Goal: Task Accomplishment & Management: Complete application form

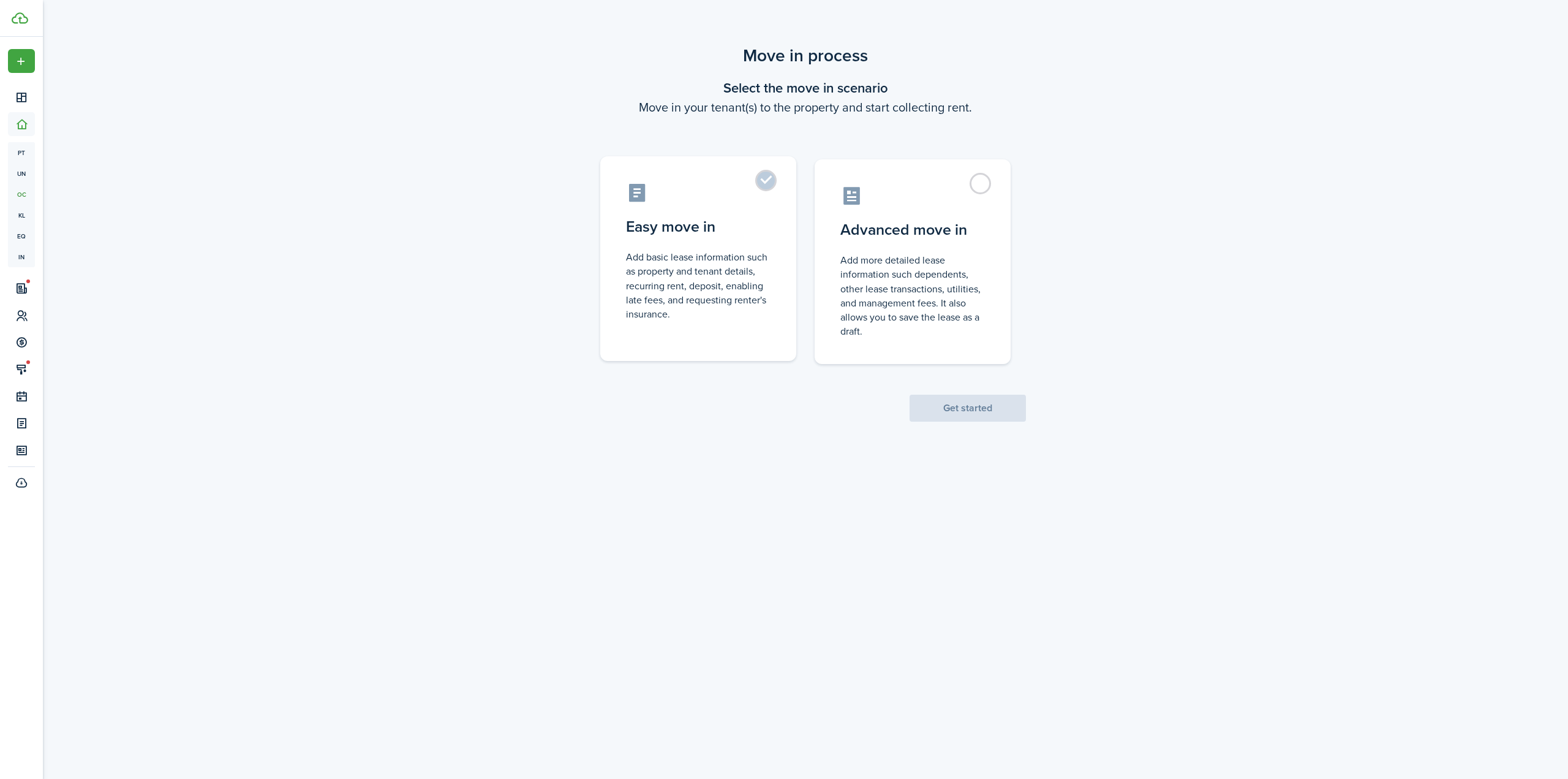
click at [755, 189] on control-radio-card-icon at bounding box center [698, 192] width 144 height 22
radio input "true"
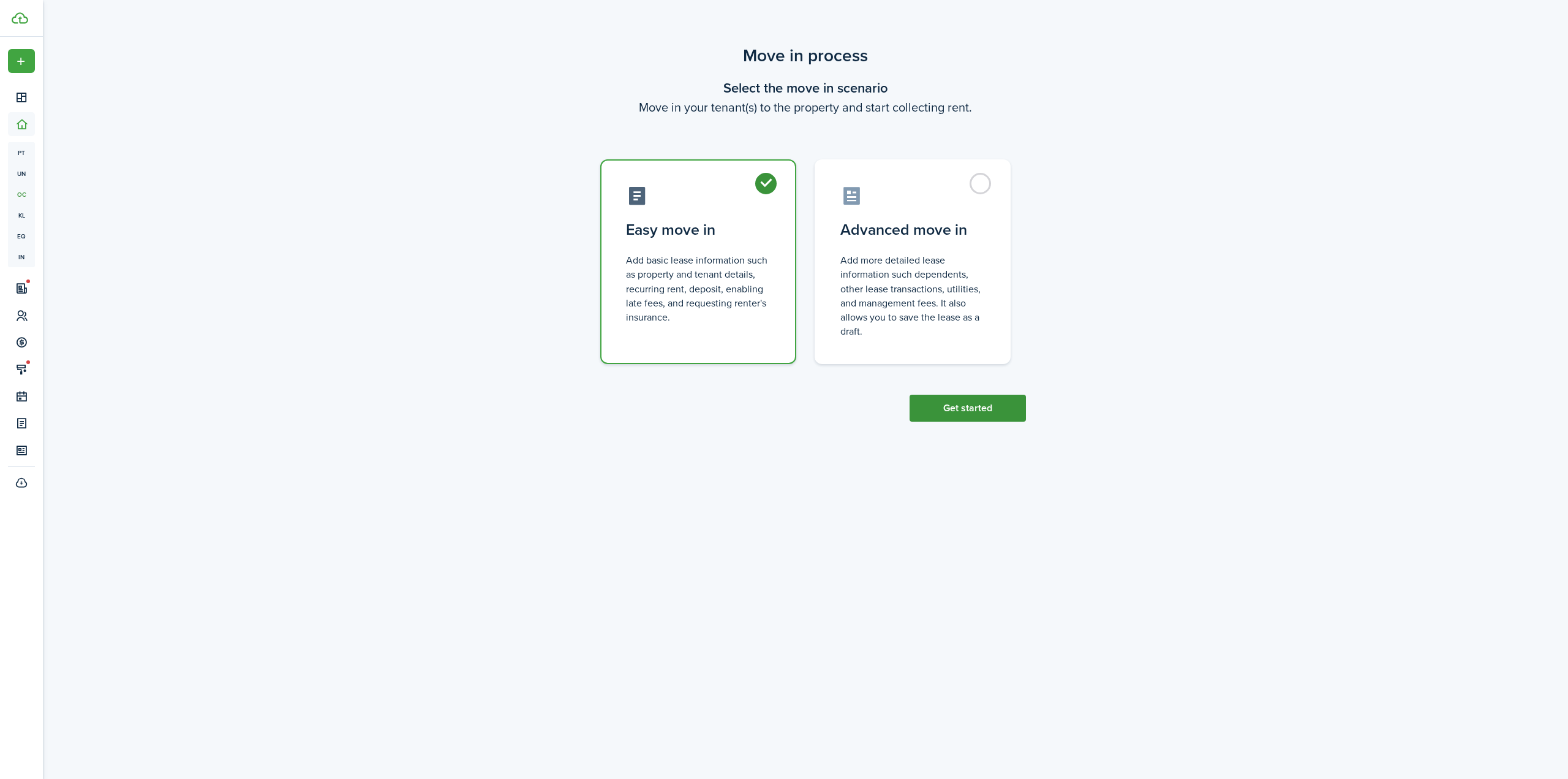
click at [999, 411] on button "Get started" at bounding box center [968, 408] width 117 height 27
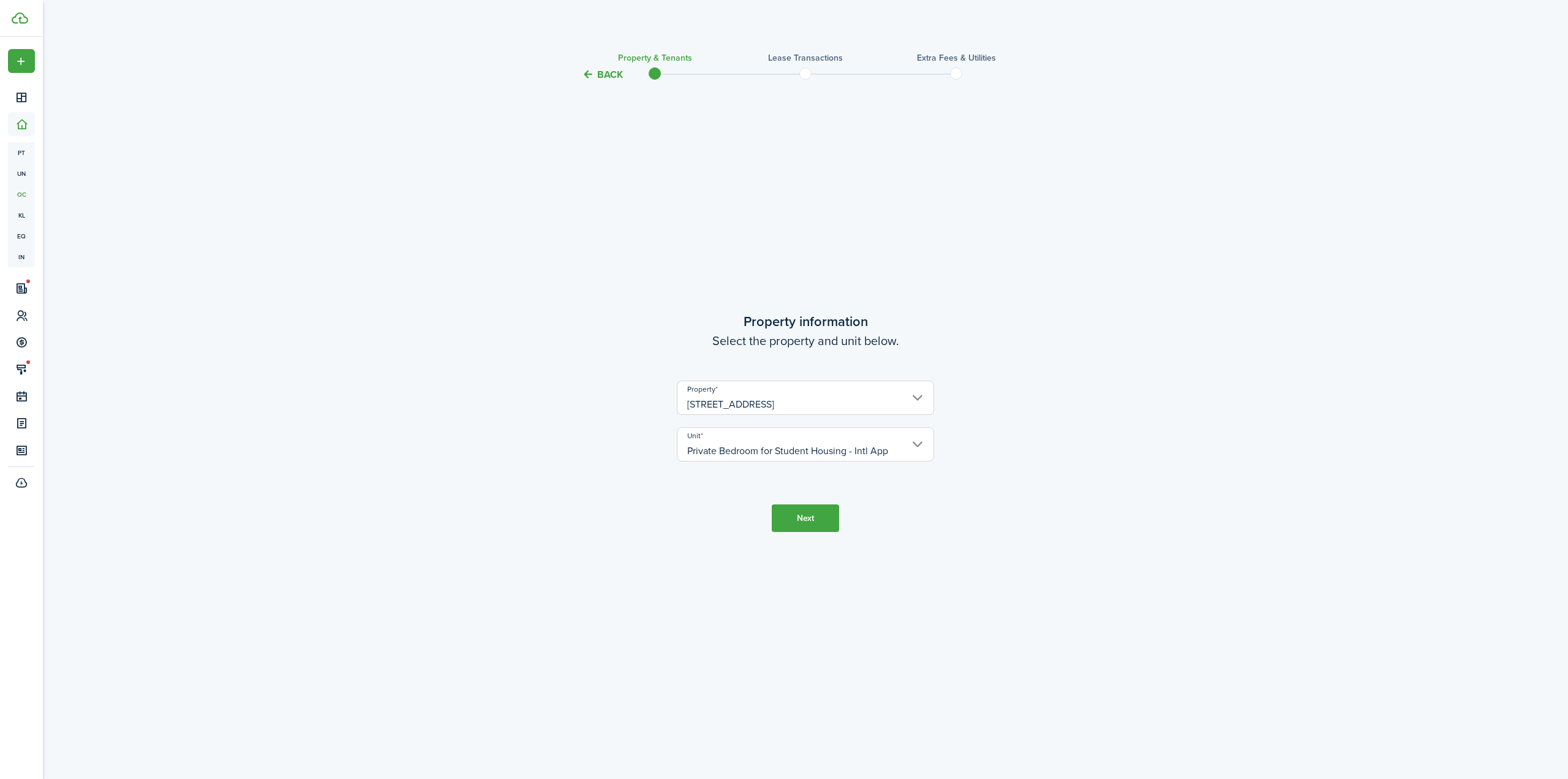
click at [786, 441] on input "Private Bedroom for Student Housing - Intl App" at bounding box center [805, 444] width 257 height 34
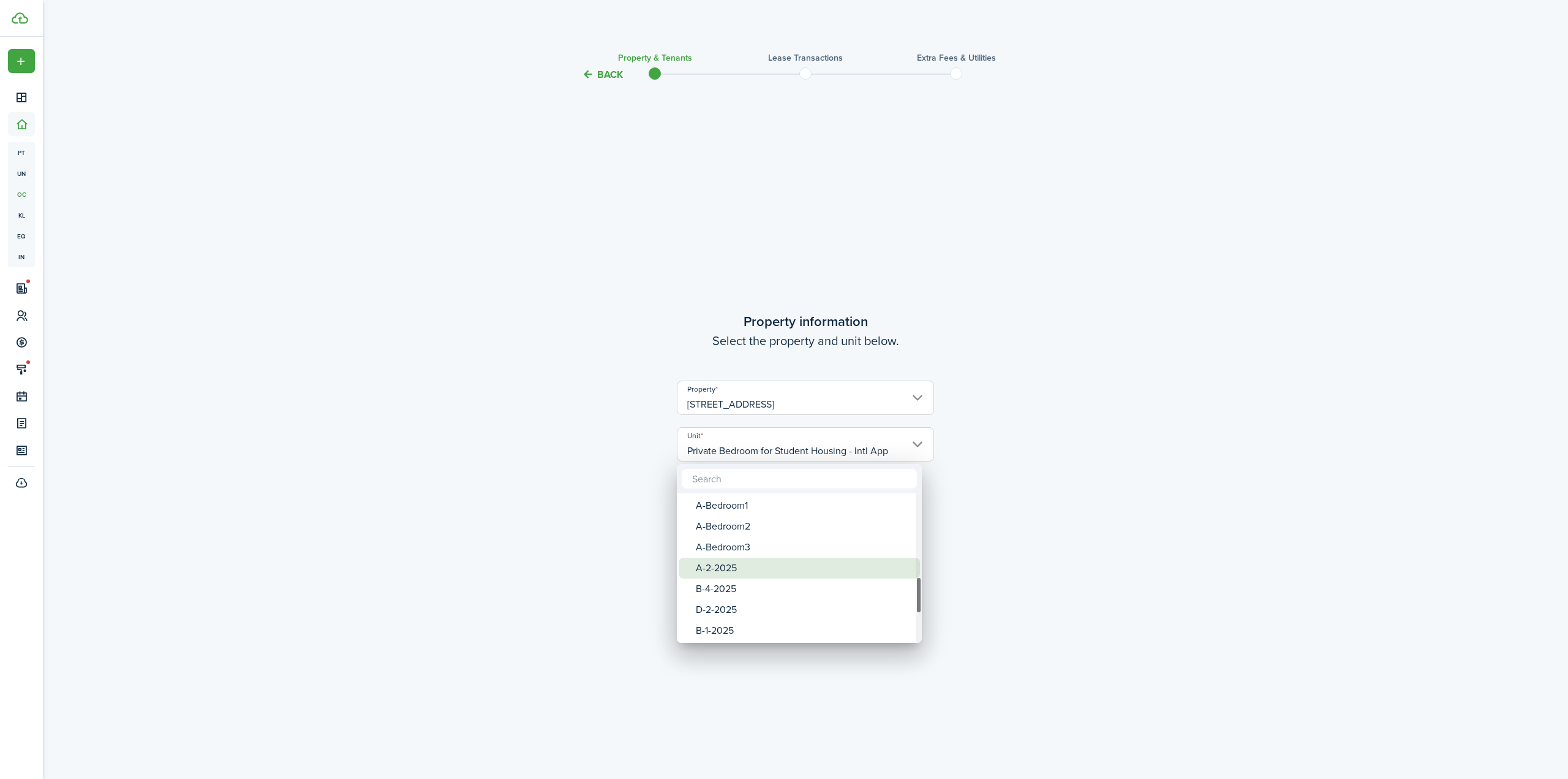
click at [789, 559] on div "A-2-2025" at bounding box center [804, 568] width 217 height 21
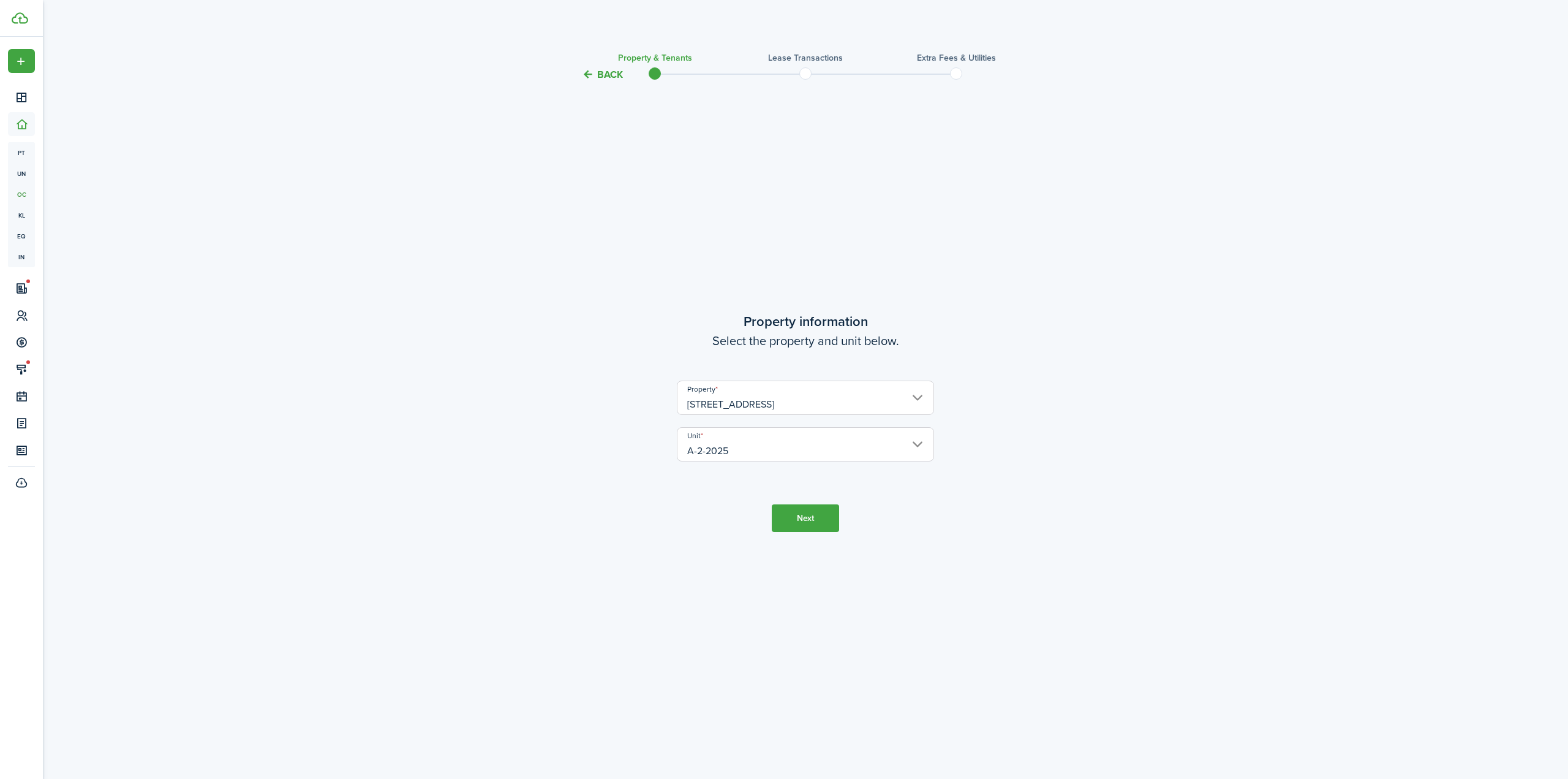
click at [811, 443] on input "A-2-2025" at bounding box center [805, 444] width 257 height 34
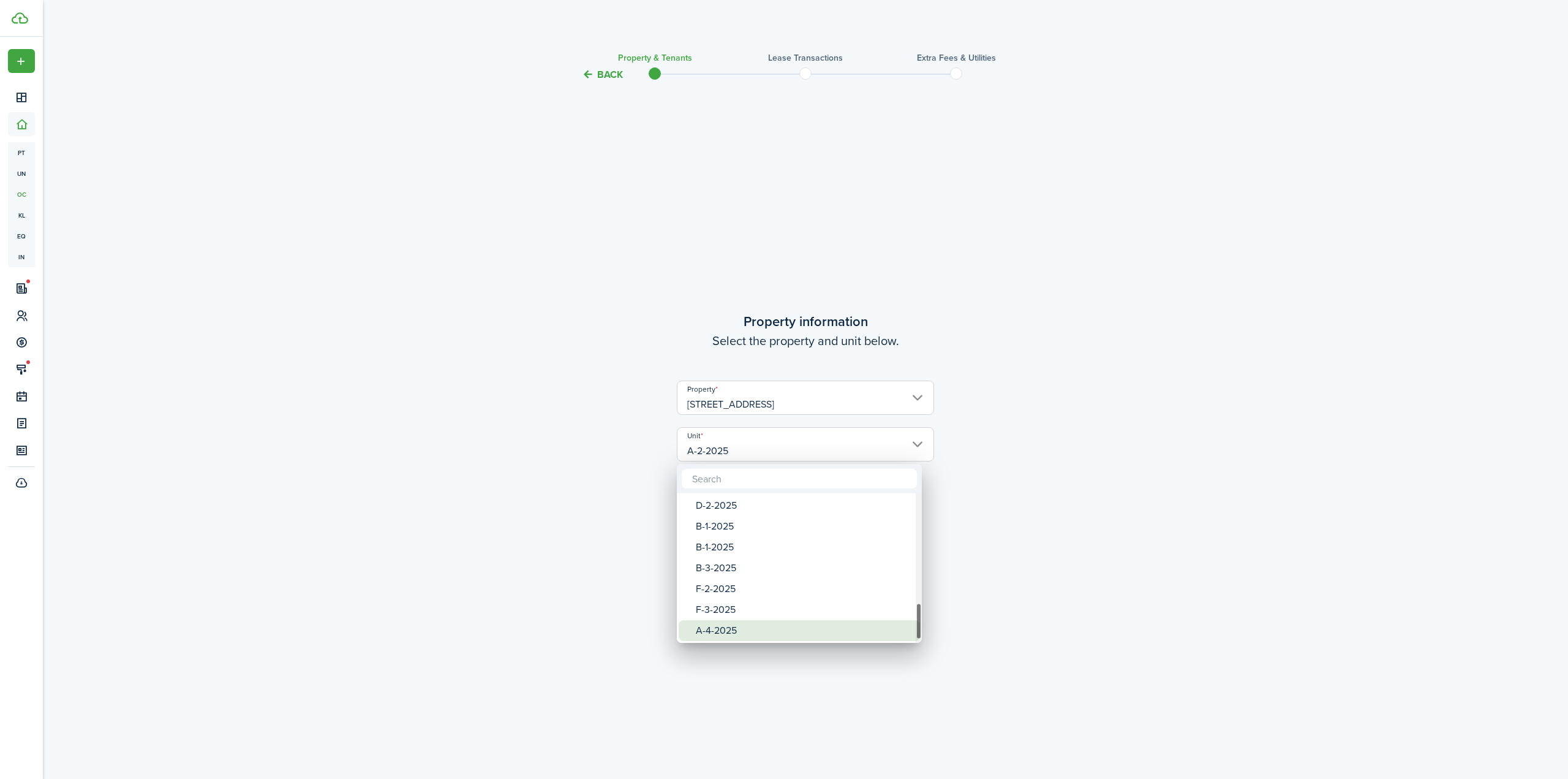
click at [763, 626] on div "A-4-2025" at bounding box center [804, 631] width 217 height 21
type input "A-4-2025"
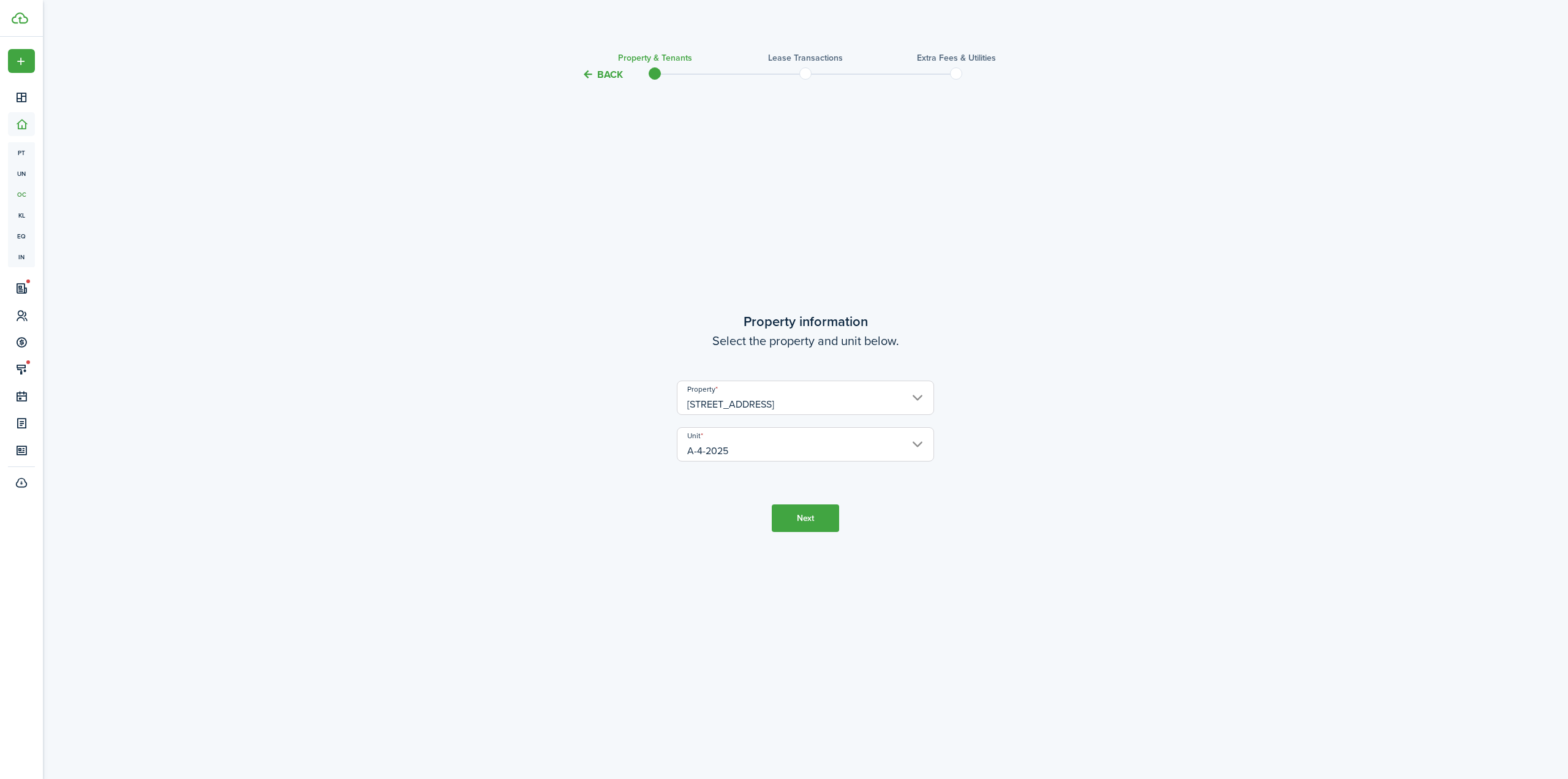
click at [804, 534] on tc-wizard-step "Property information Select the property and unit below. Property [STREET_ADDRE…" at bounding box center [805, 421] width 515 height 647
click at [821, 508] on button "Next" at bounding box center [805, 518] width 67 height 28
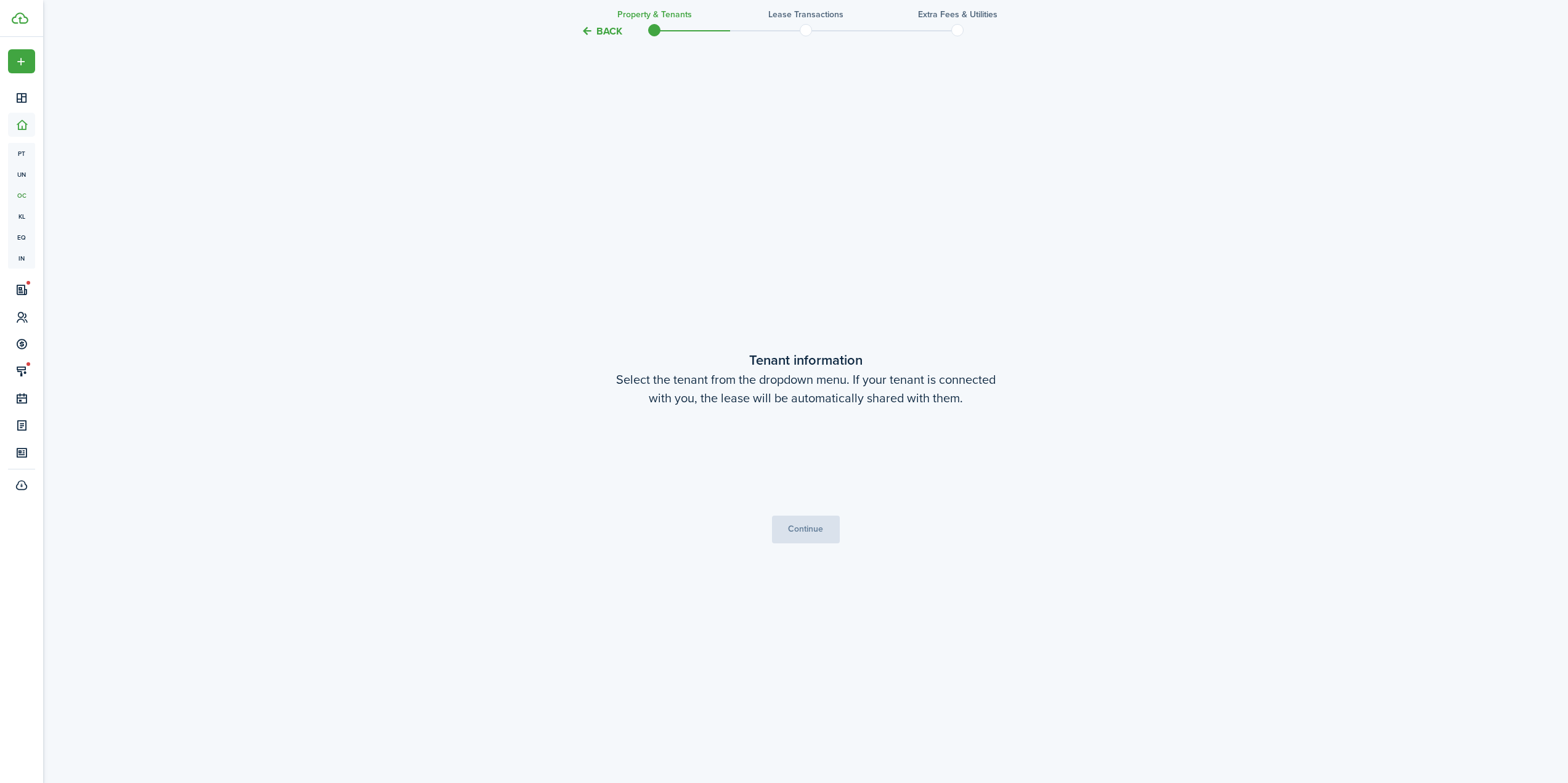
scroll to position [700, 0]
click at [815, 519] on button "Continue" at bounding box center [806, 524] width 68 height 28
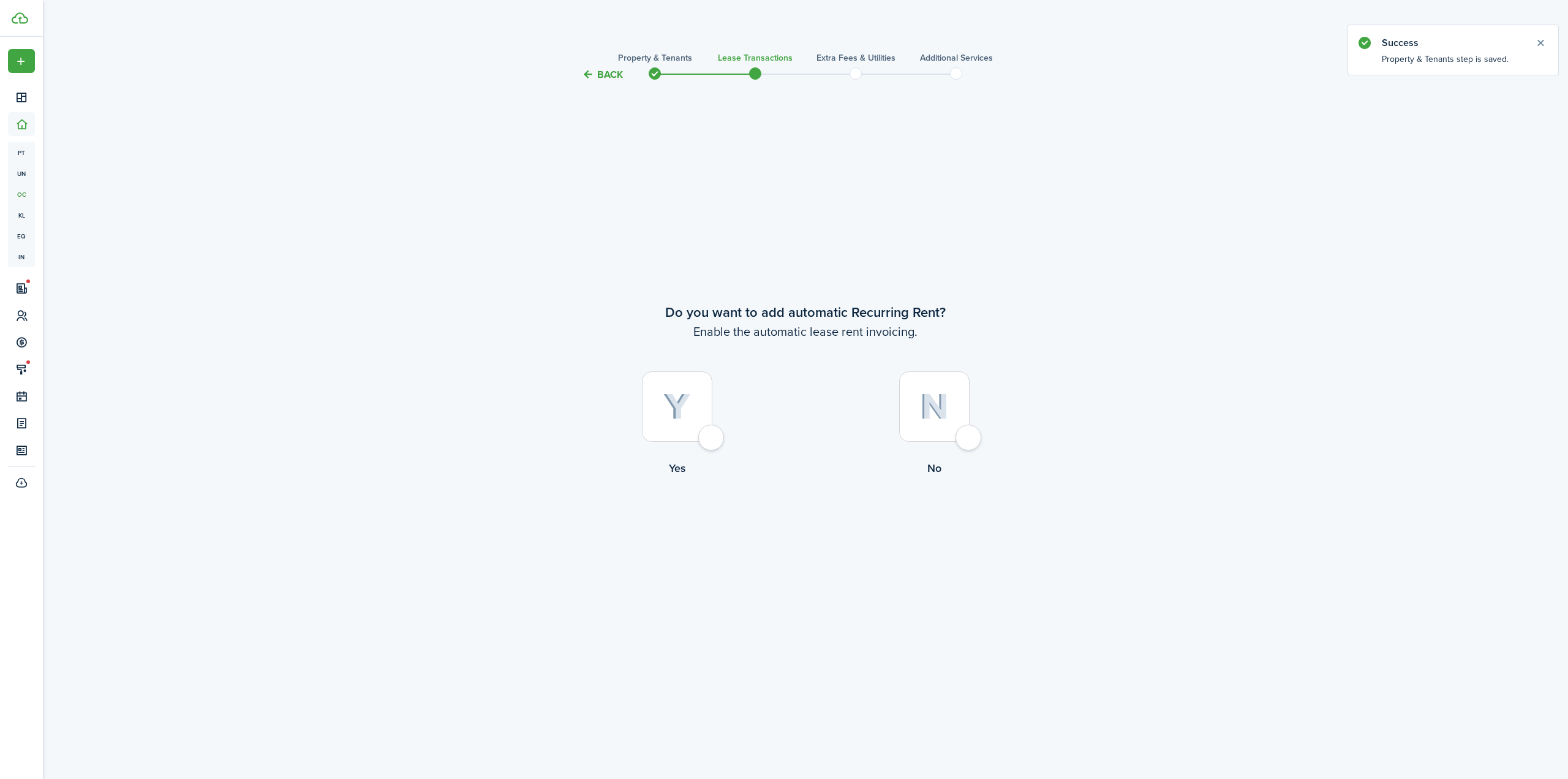
click at [708, 416] on div at bounding box center [678, 406] width 71 height 71
radio input "true"
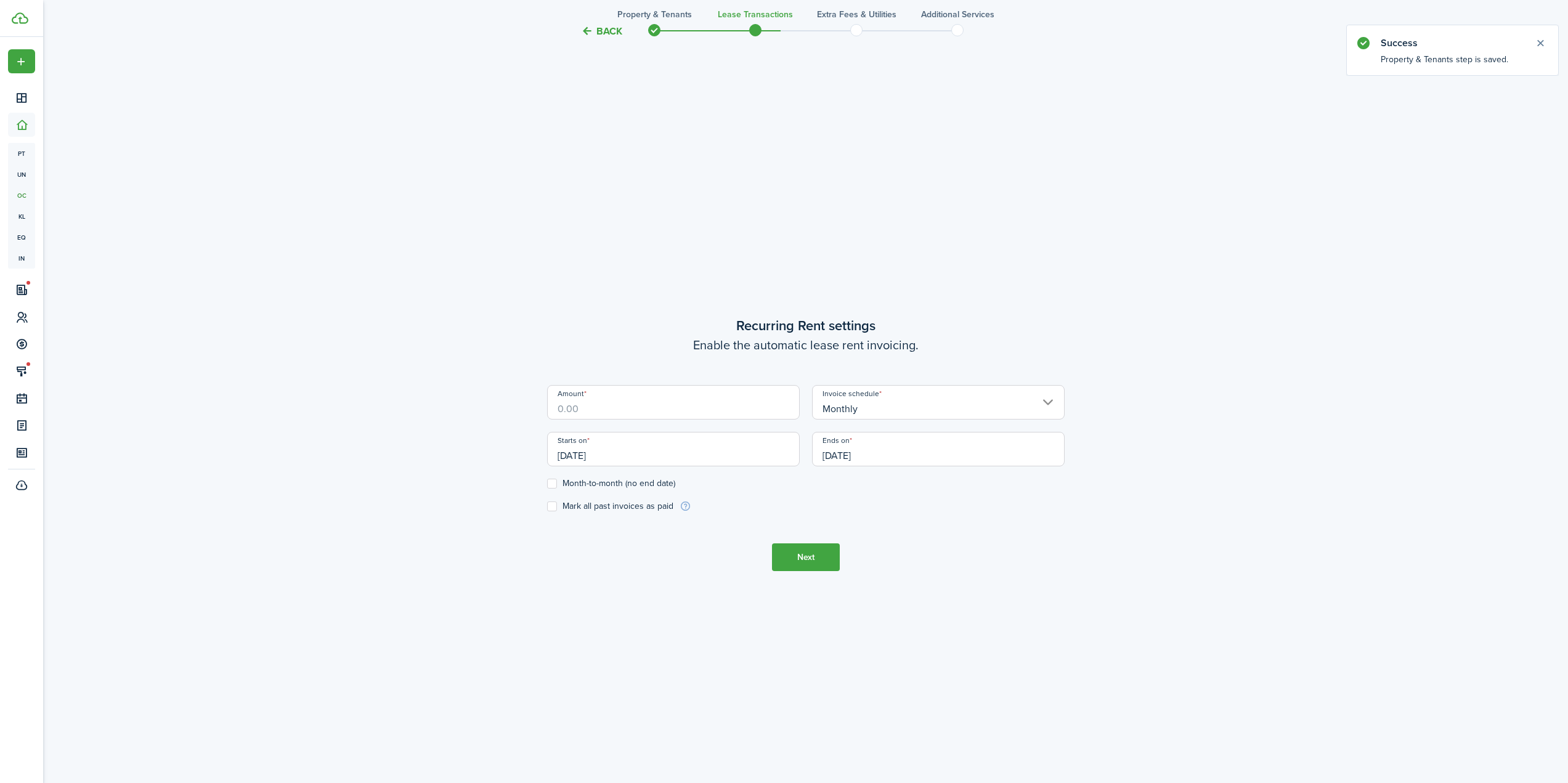
scroll to position [700, 0]
click at [850, 408] on input "Monthly" at bounding box center [938, 399] width 252 height 34
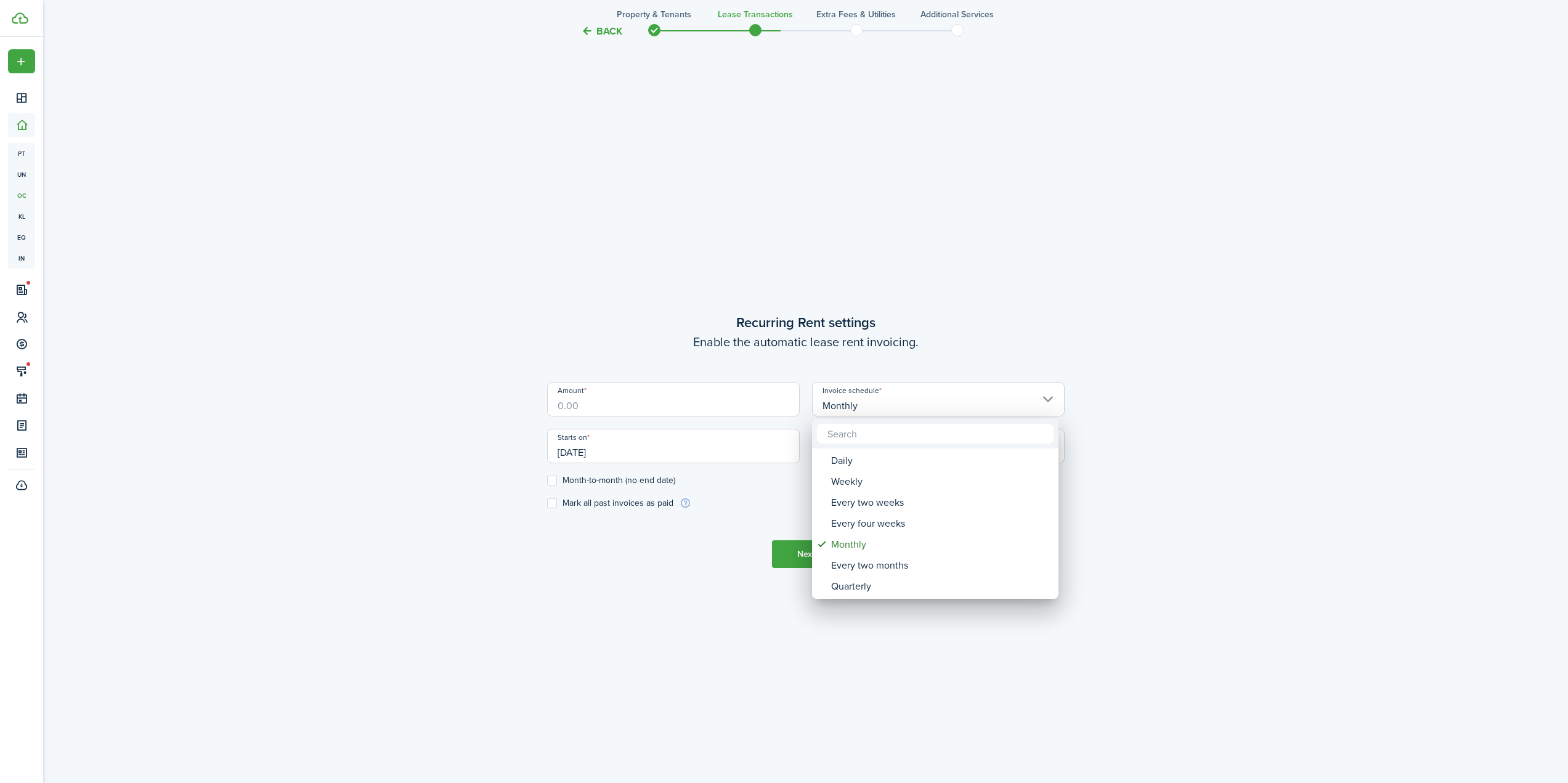
click at [850, 407] on div at bounding box center [784, 391] width 1765 height 980
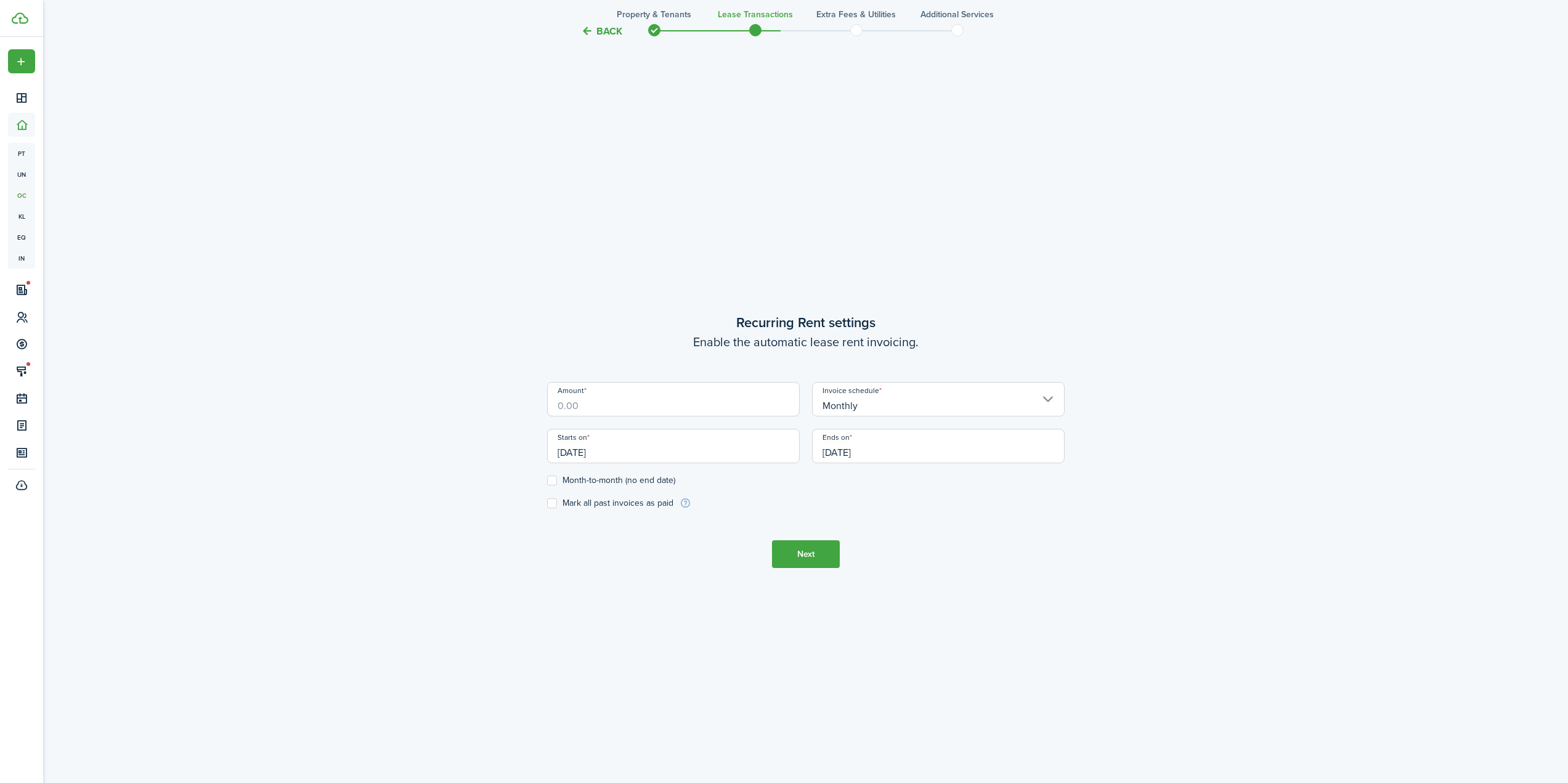
click at [897, 398] on input "Monthly" at bounding box center [938, 399] width 252 height 34
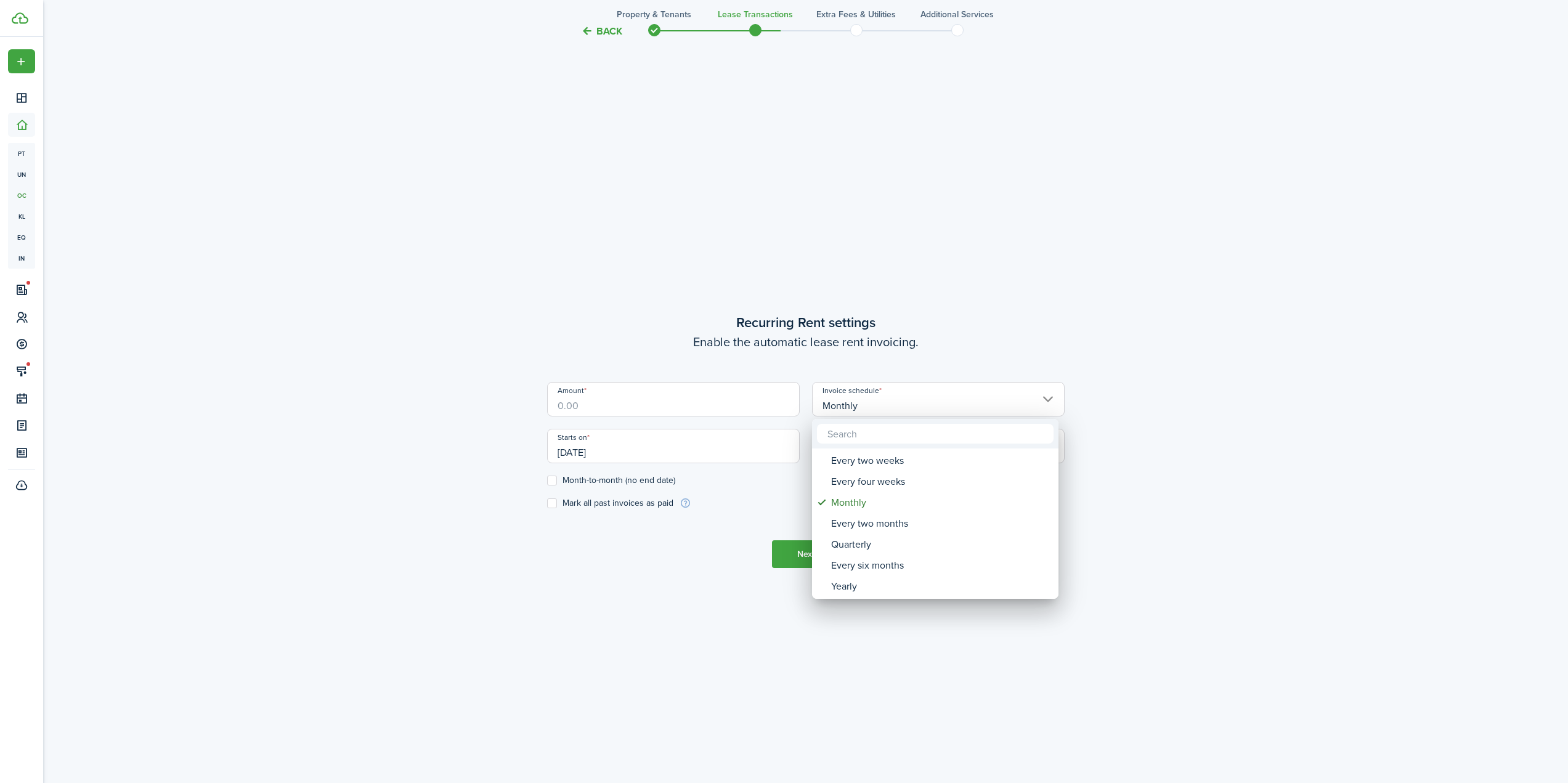
click at [716, 415] on div at bounding box center [784, 391] width 1765 height 980
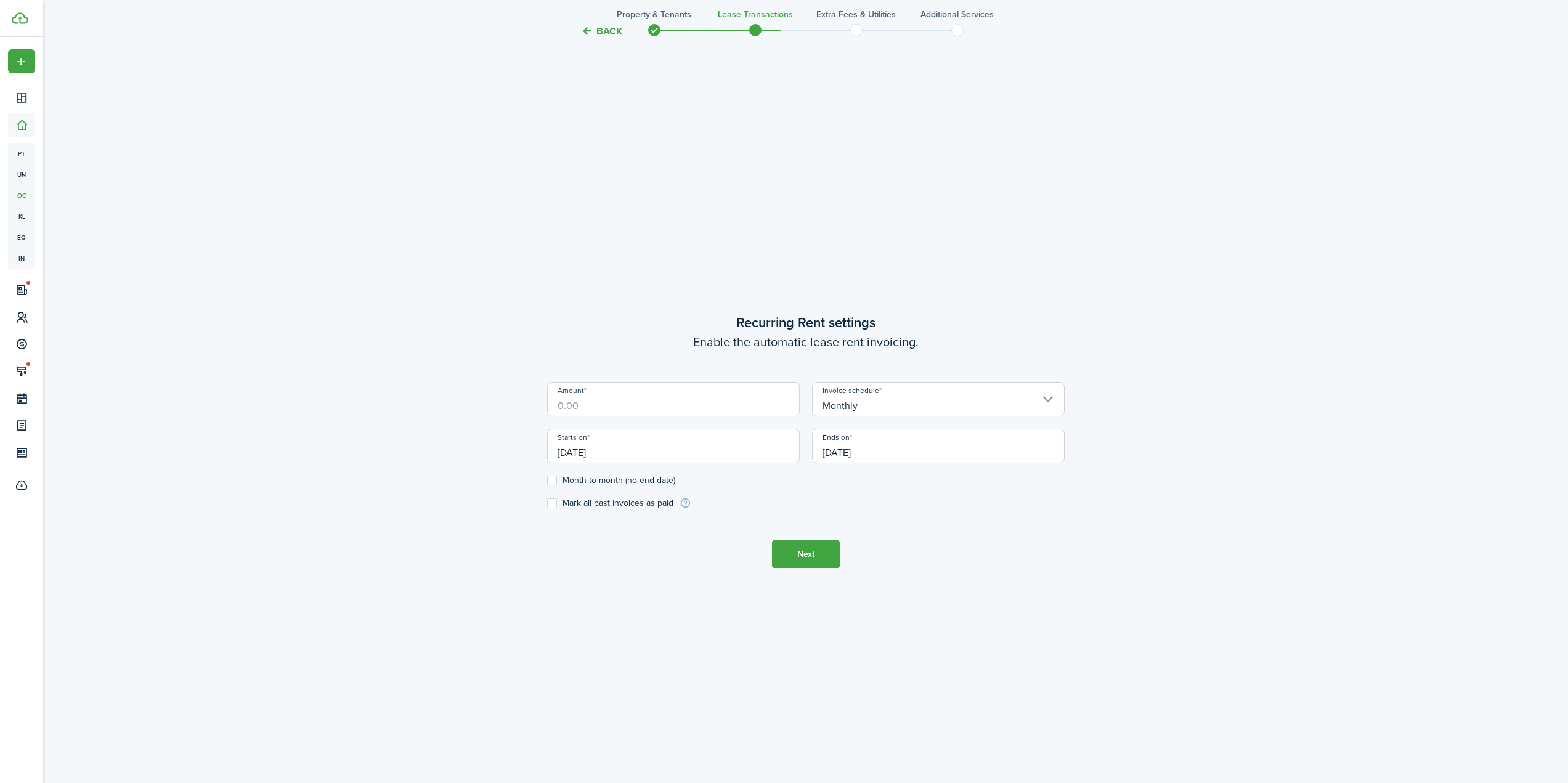
click at [852, 442] on input "[DATE]" at bounding box center [938, 446] width 252 height 34
click at [824, 480] on icon "Previous page" at bounding box center [825, 479] width 6 height 10
click at [825, 480] on icon "Previous page" at bounding box center [825, 479] width 15 height 15
click at [953, 609] on div "31" at bounding box center [951, 611] width 18 height 18
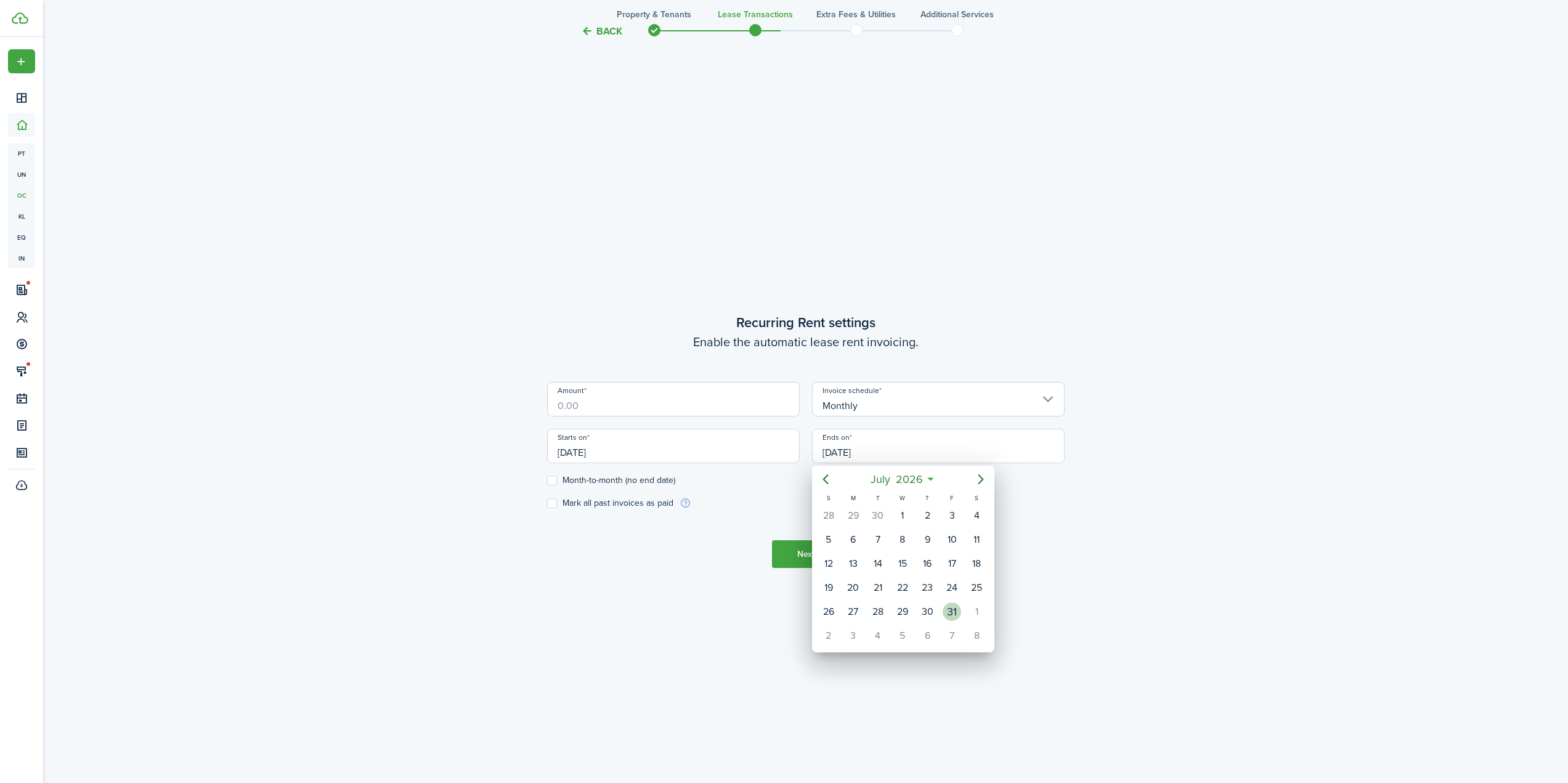
type input "[DATE]"
click at [644, 404] on input "Amount" at bounding box center [673, 399] width 252 height 34
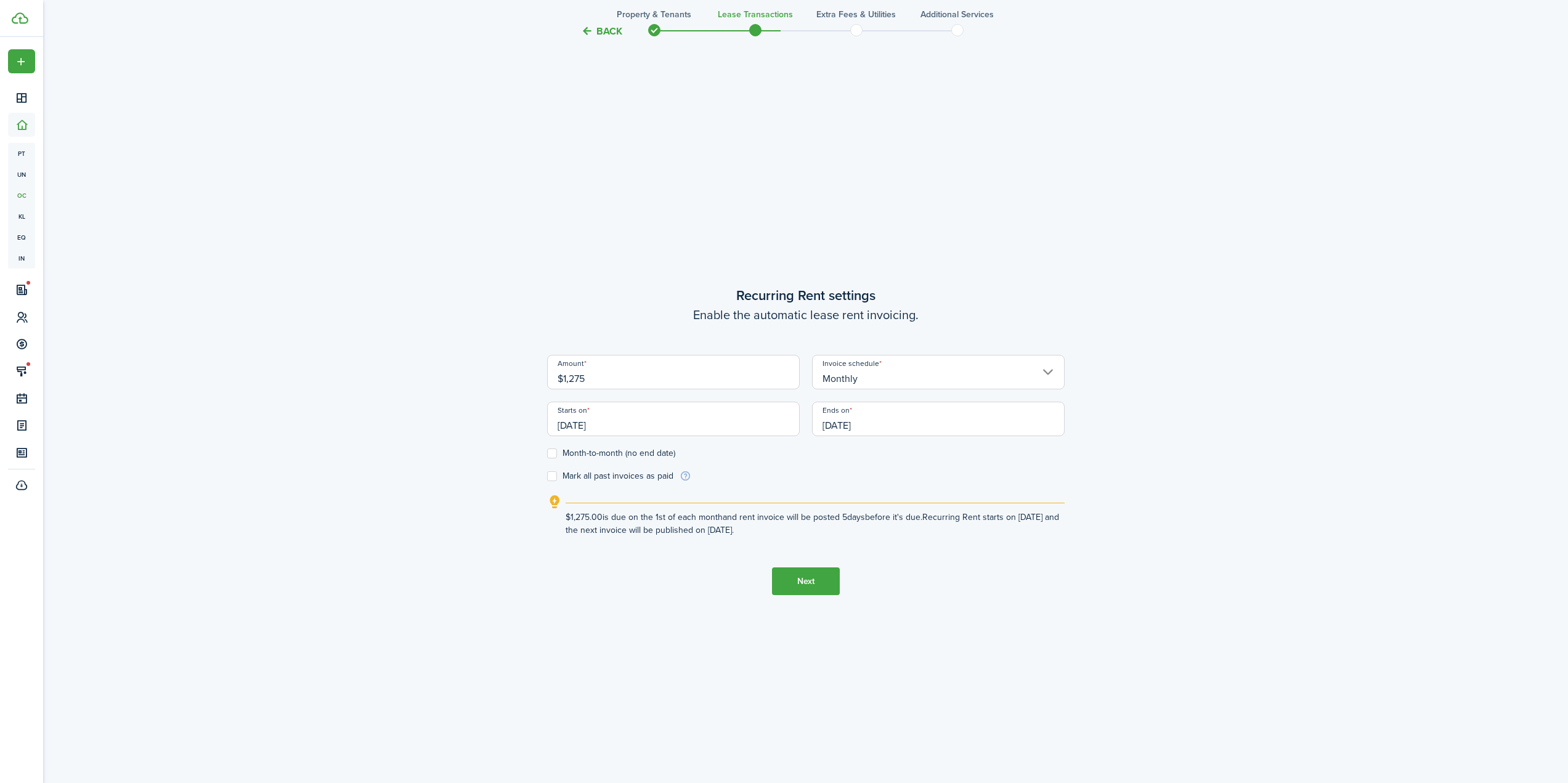
type input "$1,275.00"
click at [820, 583] on button "Next" at bounding box center [806, 581] width 68 height 28
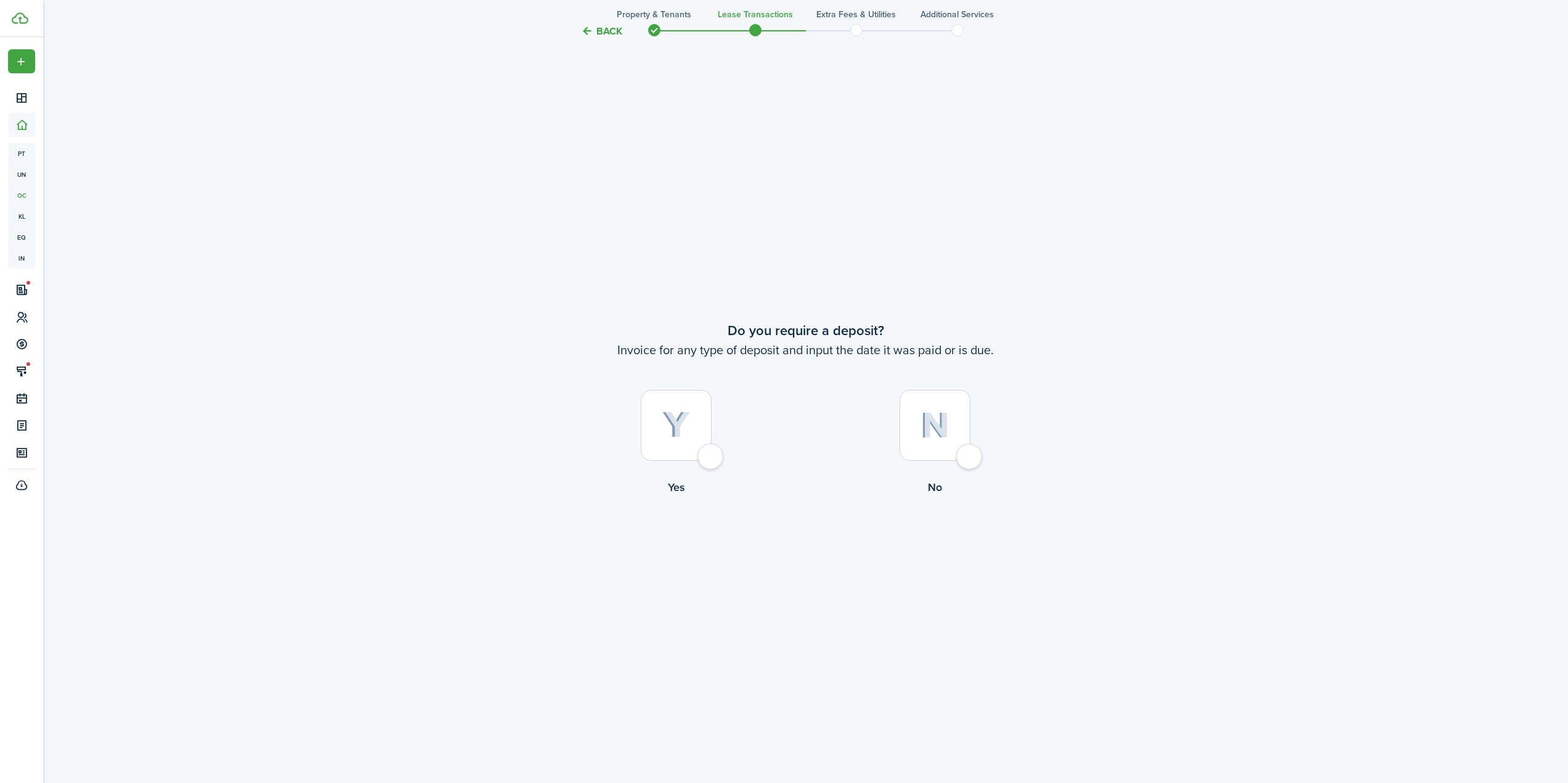
click at [681, 441] on div at bounding box center [677, 425] width 71 height 71
radio input "true"
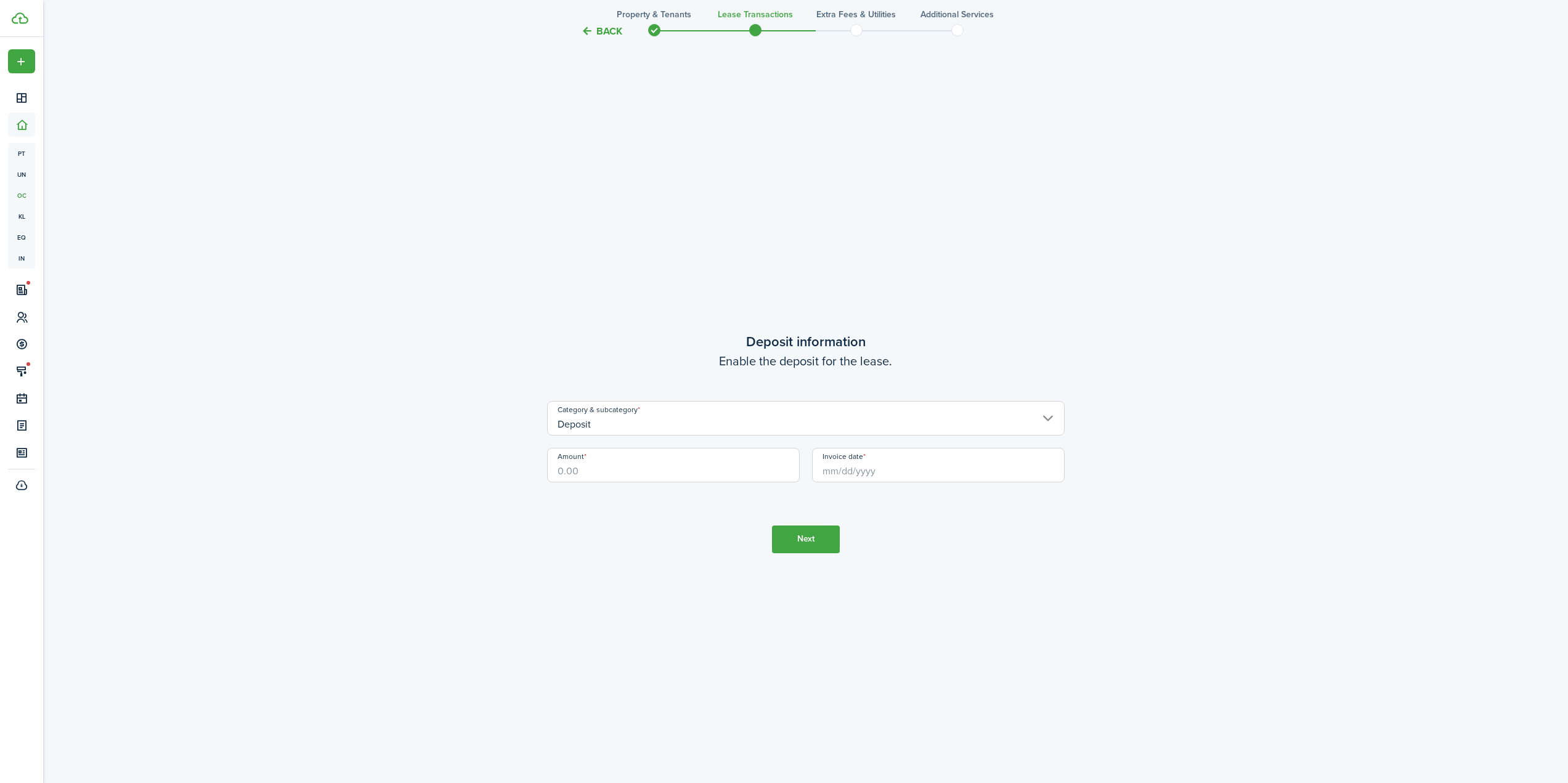
scroll to position [2265, 0]
click at [718, 466] on input "Amount" at bounding box center [673, 462] width 252 height 34
click at [865, 469] on input "Invoice date" at bounding box center [938, 462] width 252 height 34
type input "$1,000.00"
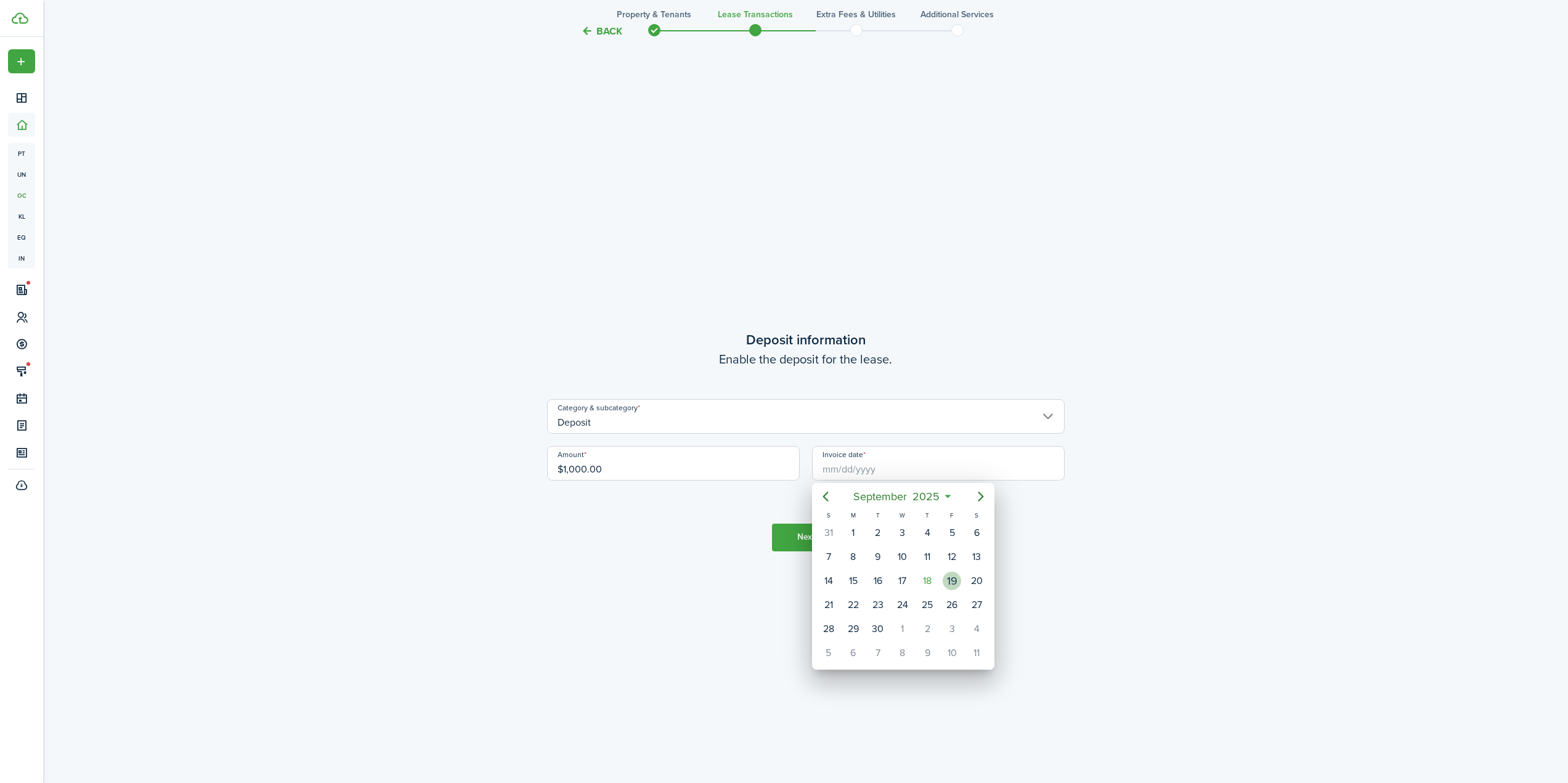
click at [950, 581] on div "19" at bounding box center [951, 581] width 18 height 18
type input "[DATE]"
click at [803, 535] on button "Next" at bounding box center [806, 538] width 68 height 28
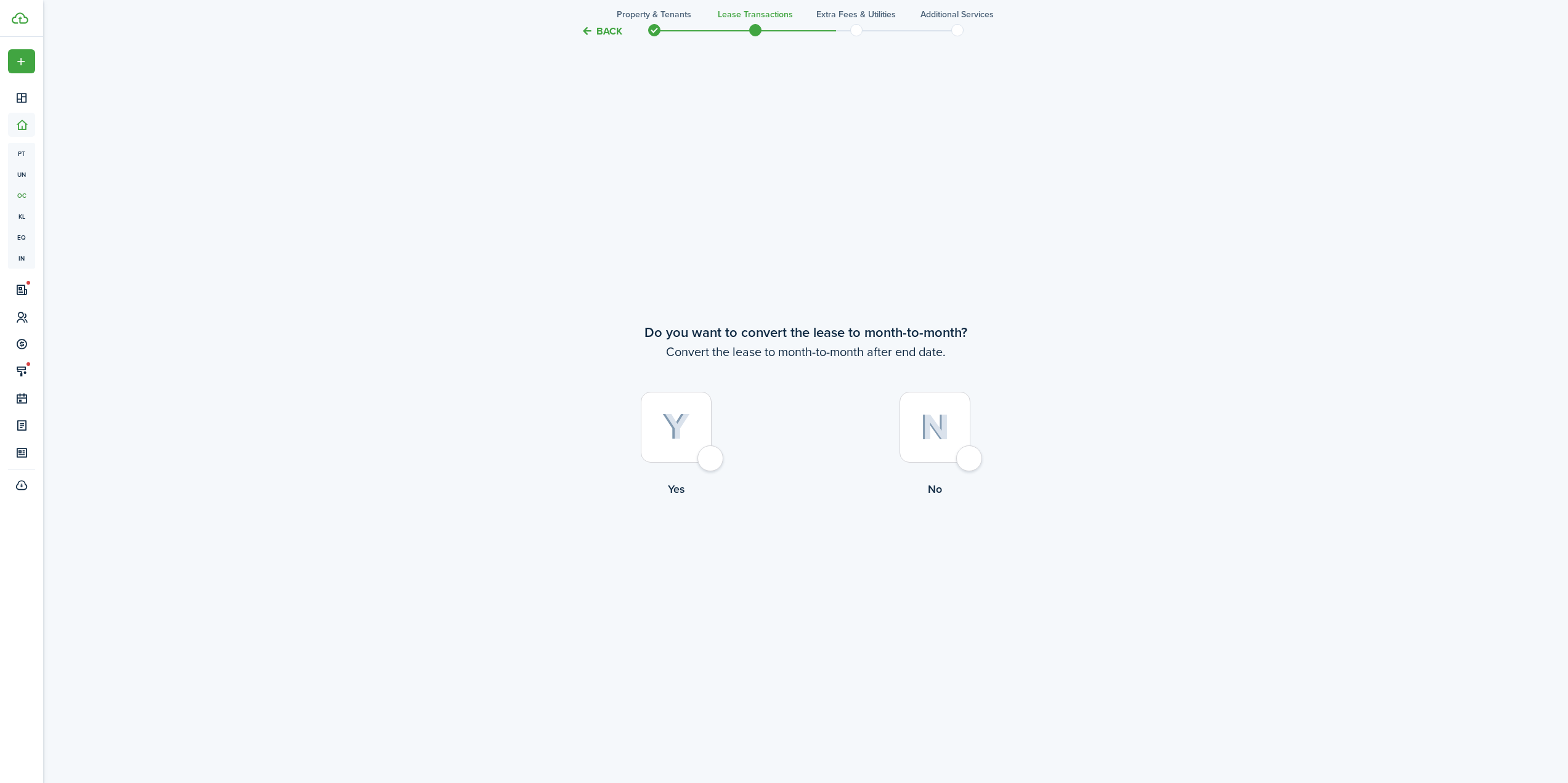
scroll to position [3048, 0]
click at [951, 426] on div at bounding box center [935, 425] width 71 height 71
radio input "true"
click at [801, 536] on button "Continue" at bounding box center [806, 546] width 68 height 28
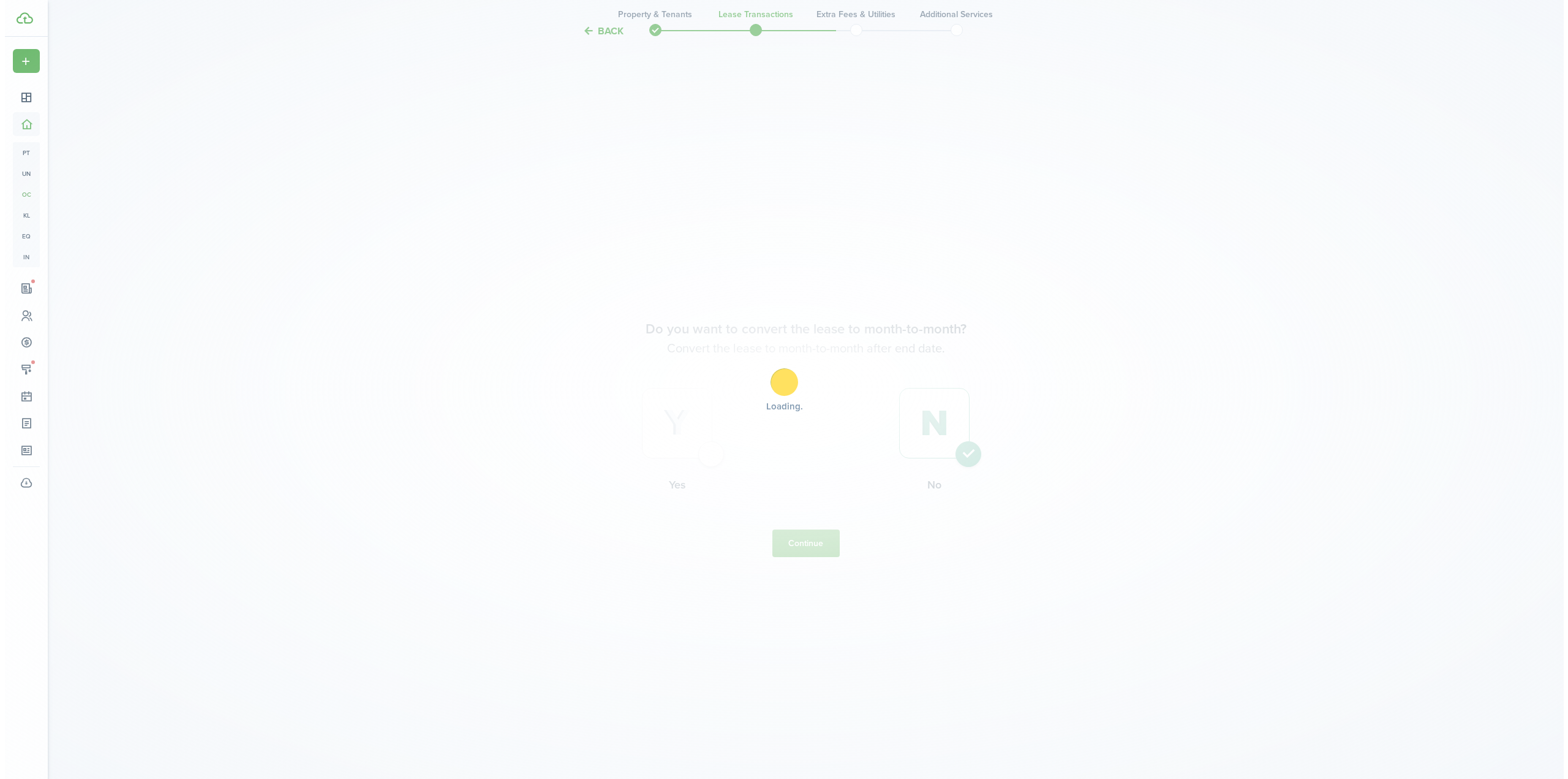
scroll to position [0, 0]
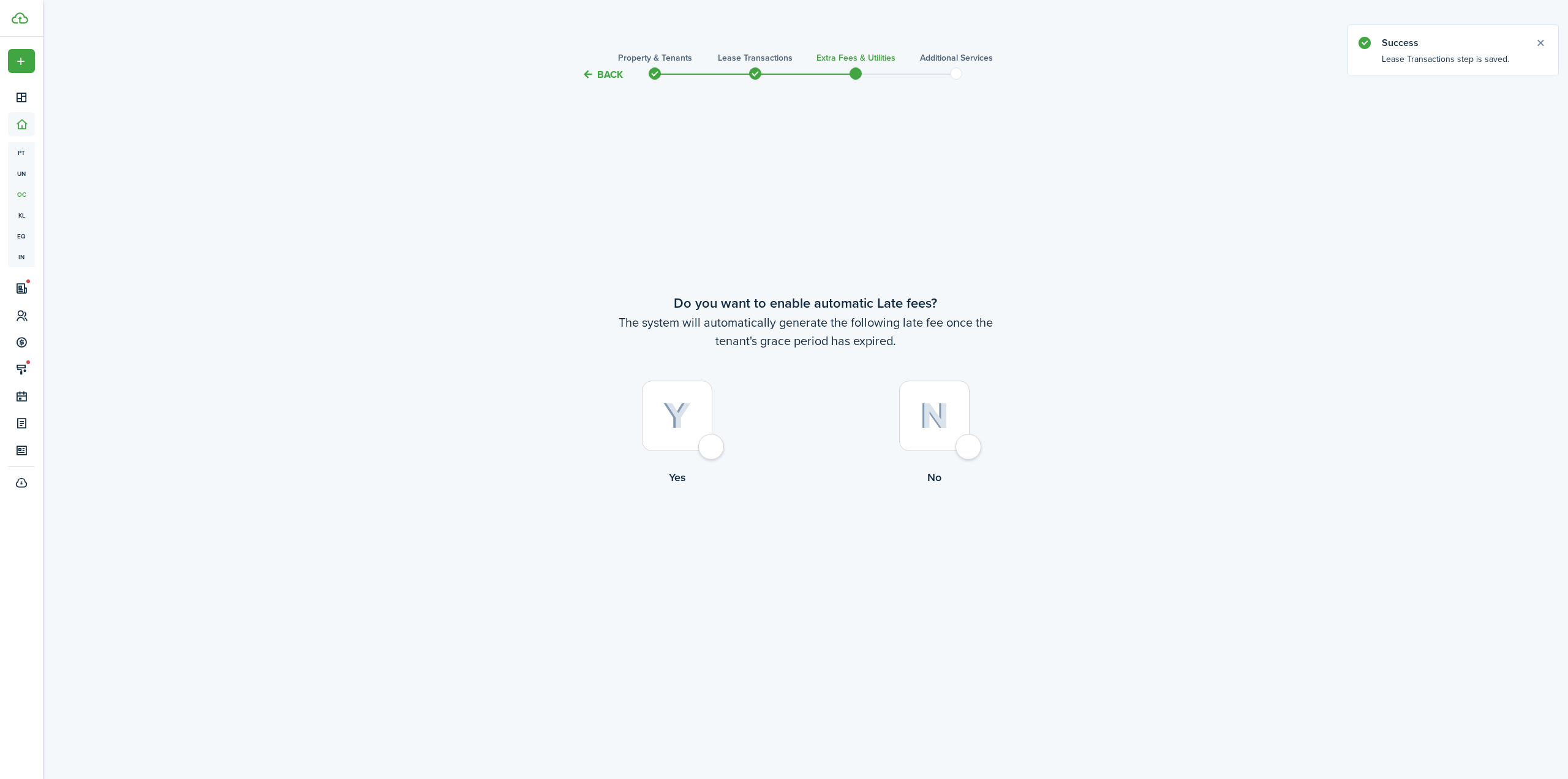
click at [683, 422] on img at bounding box center [678, 416] width 28 height 27
radio input "true"
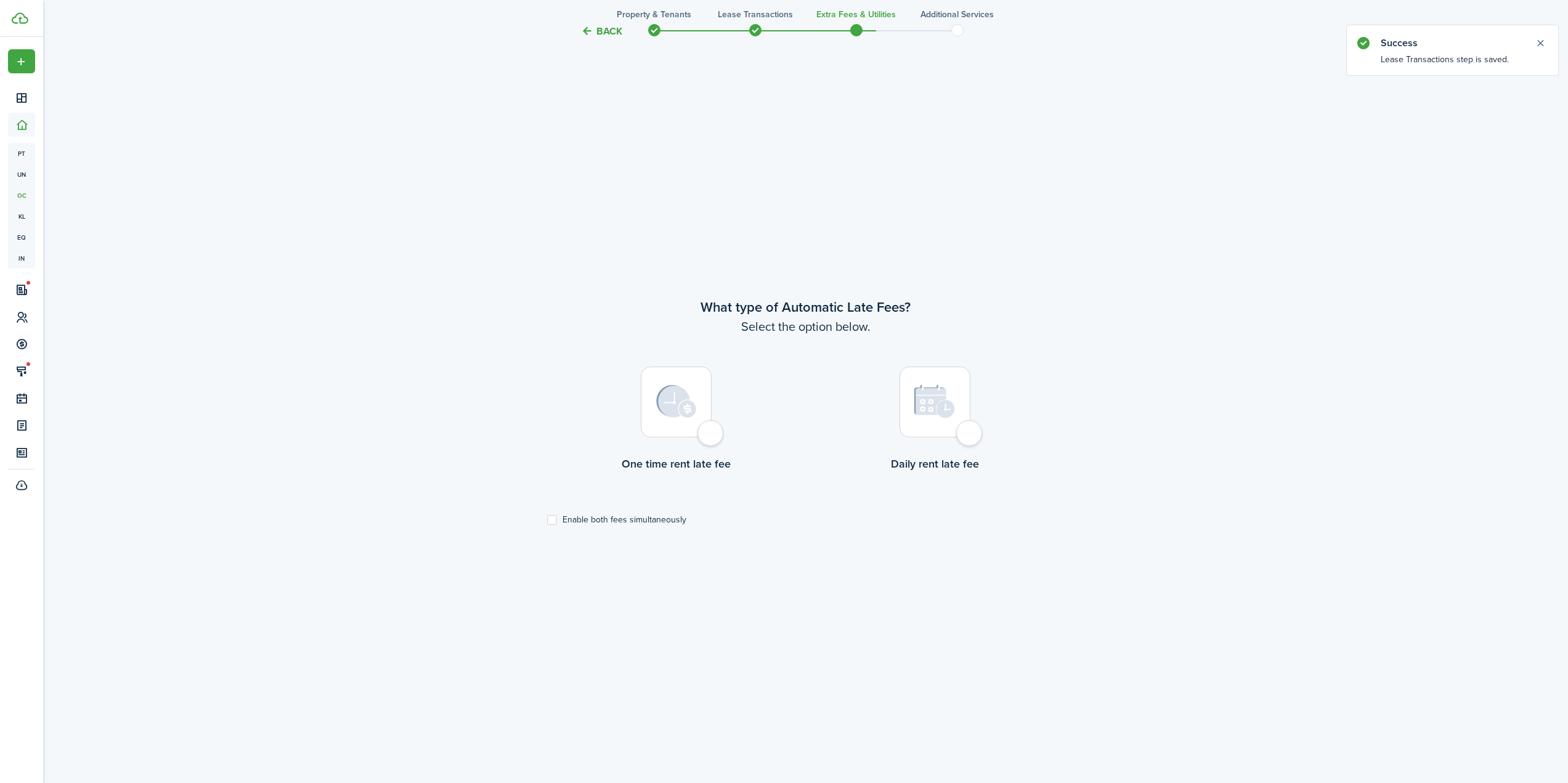
click at [685, 430] on div at bounding box center [677, 402] width 71 height 71
radio input "true"
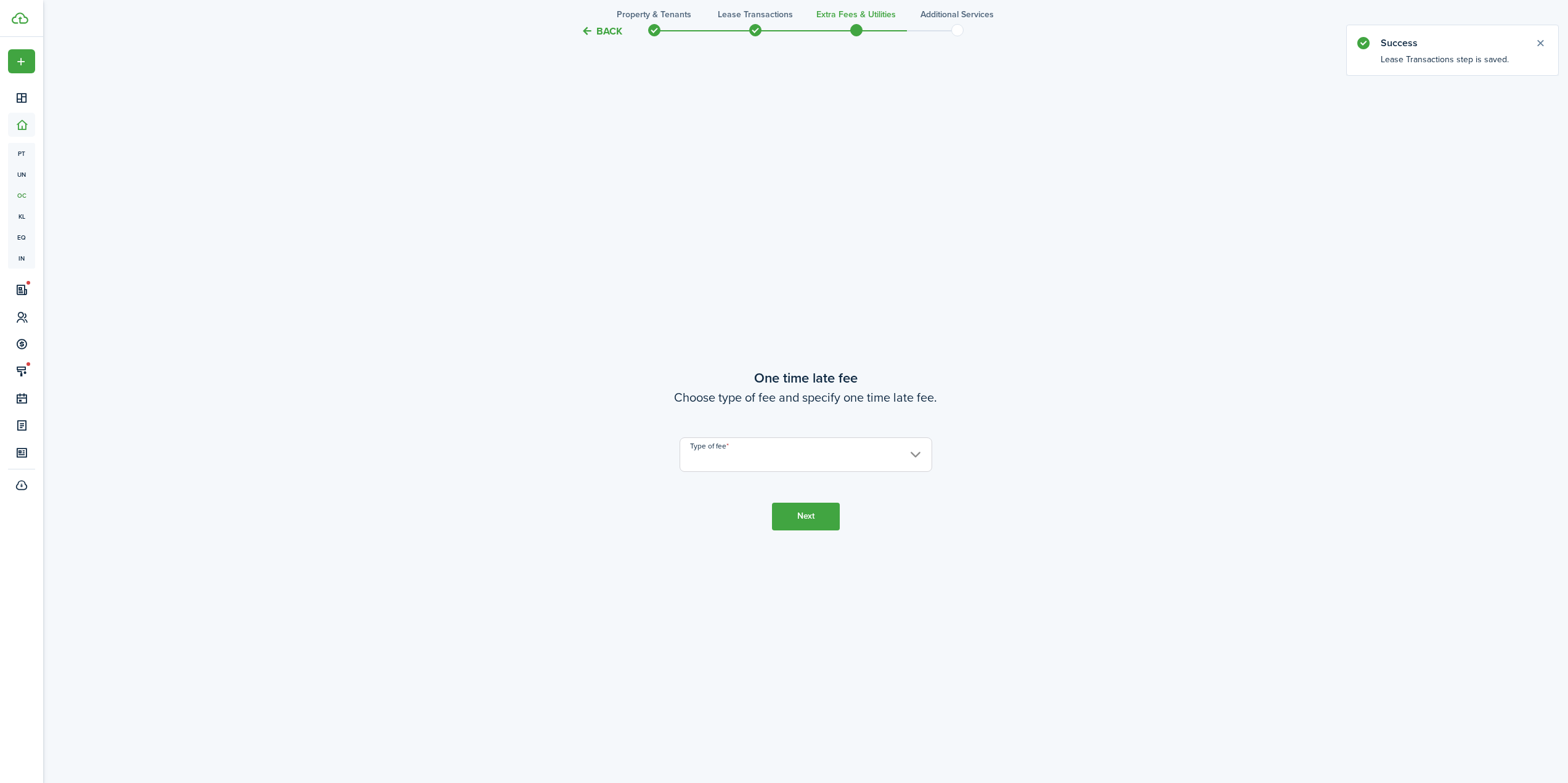
scroll to position [1483, 0]
click at [746, 451] on input "Type of fee" at bounding box center [806, 446] width 252 height 34
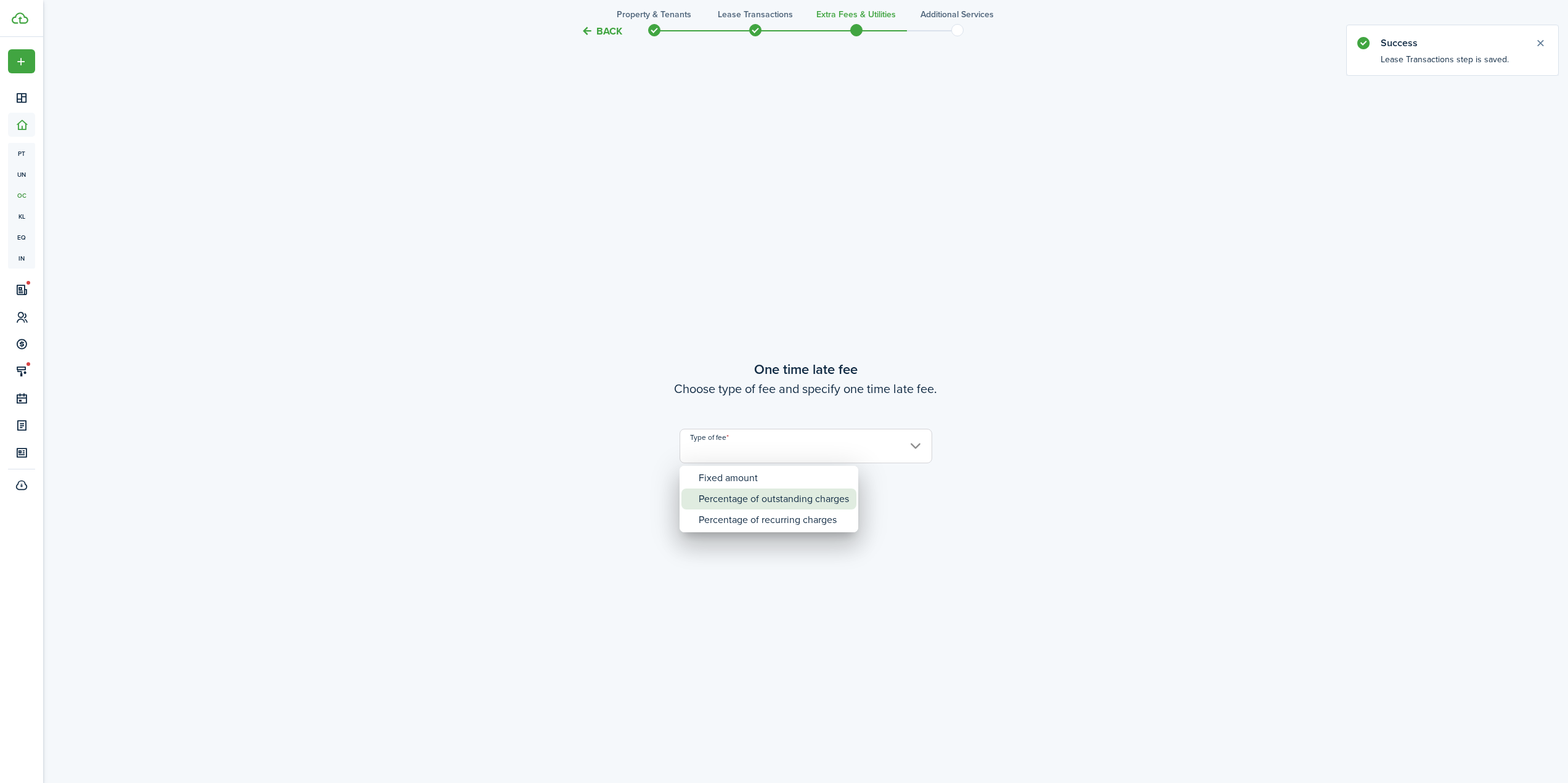
click at [781, 503] on div "Percentage of outstanding charges" at bounding box center [774, 499] width 151 height 21
type input "Percentage of outstanding charges"
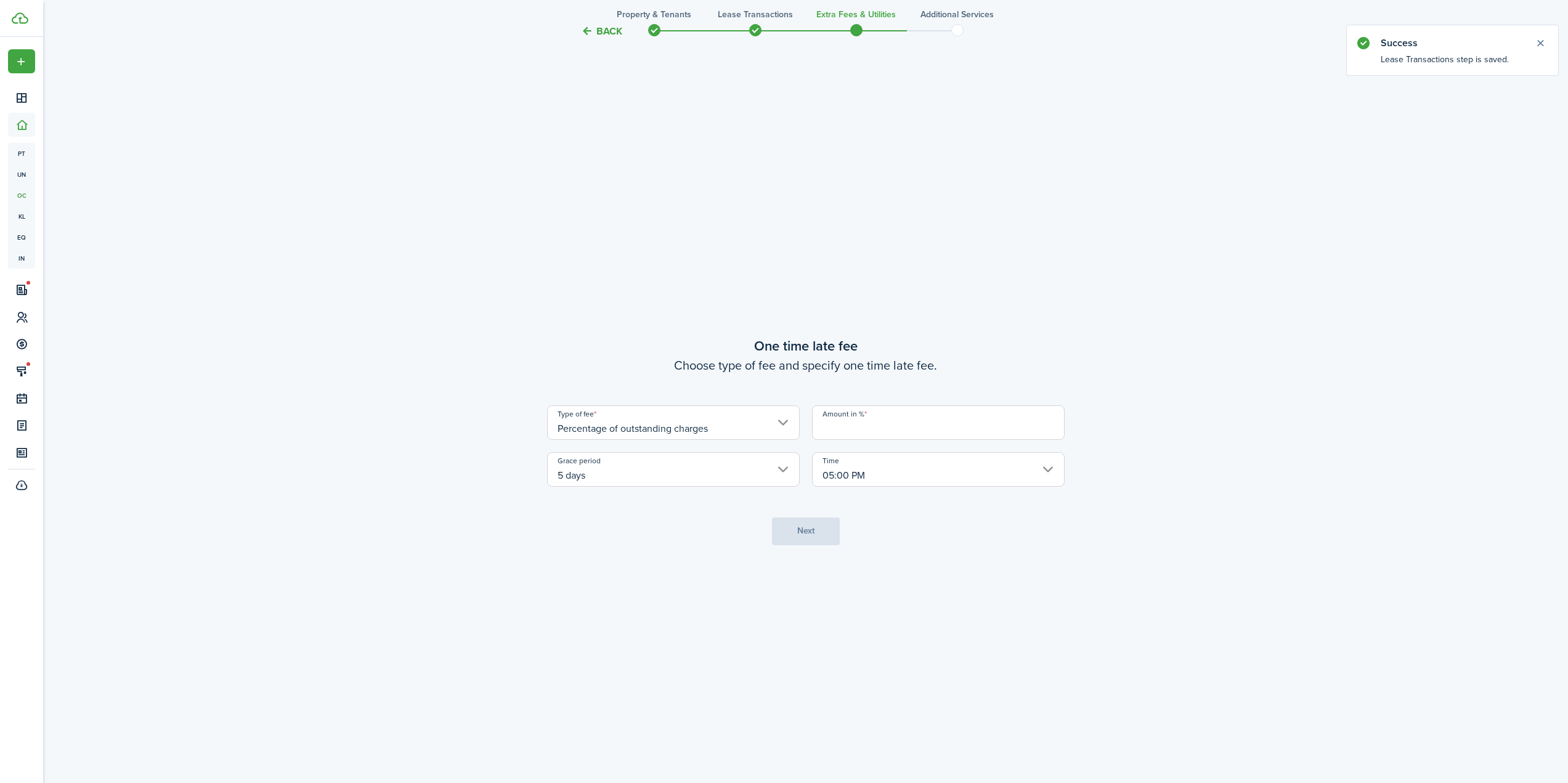
click at [725, 474] on input "5 days" at bounding box center [673, 469] width 252 height 34
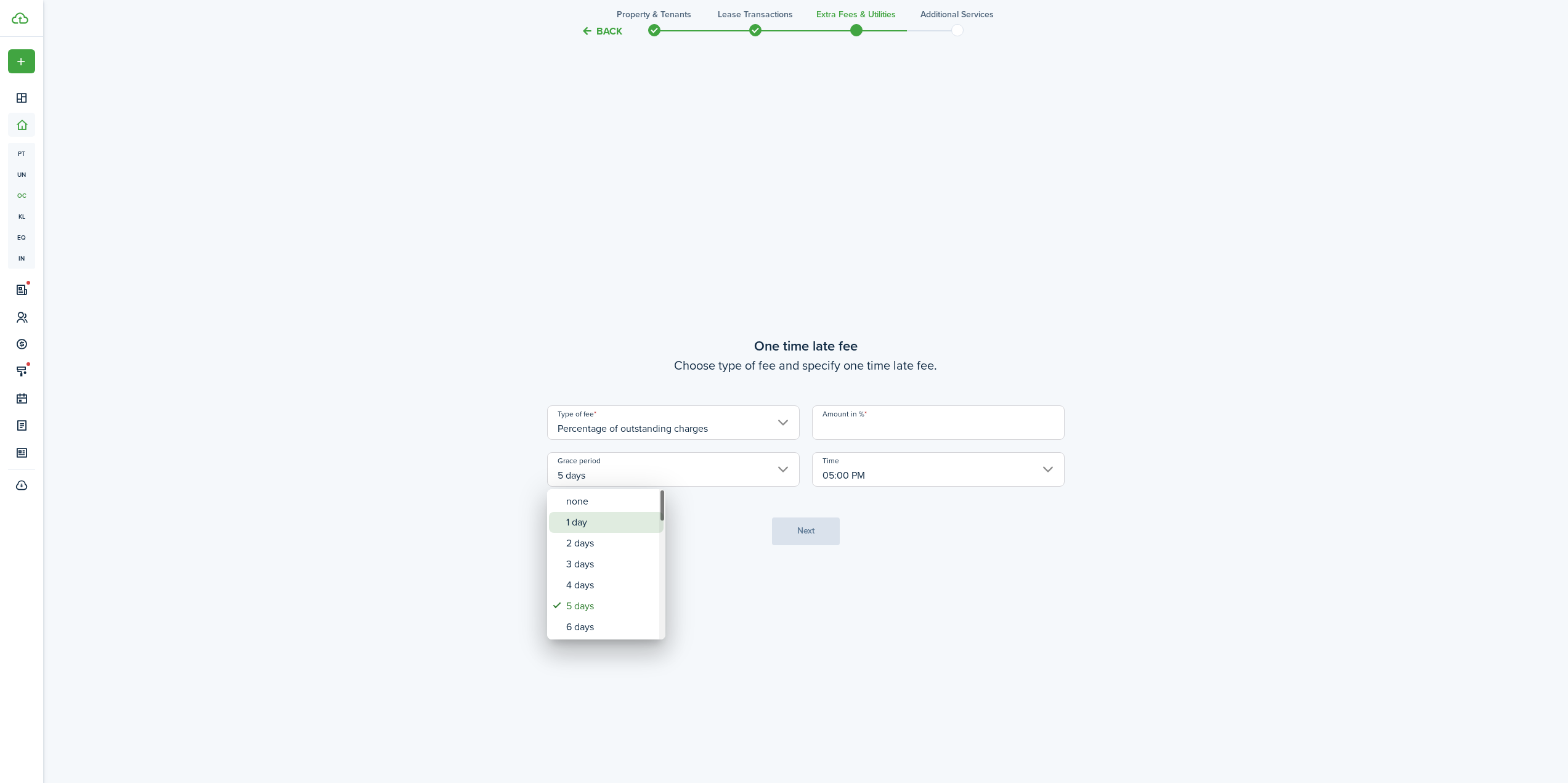
click at [633, 524] on div "1 day" at bounding box center [611, 522] width 90 height 21
type input "1 day"
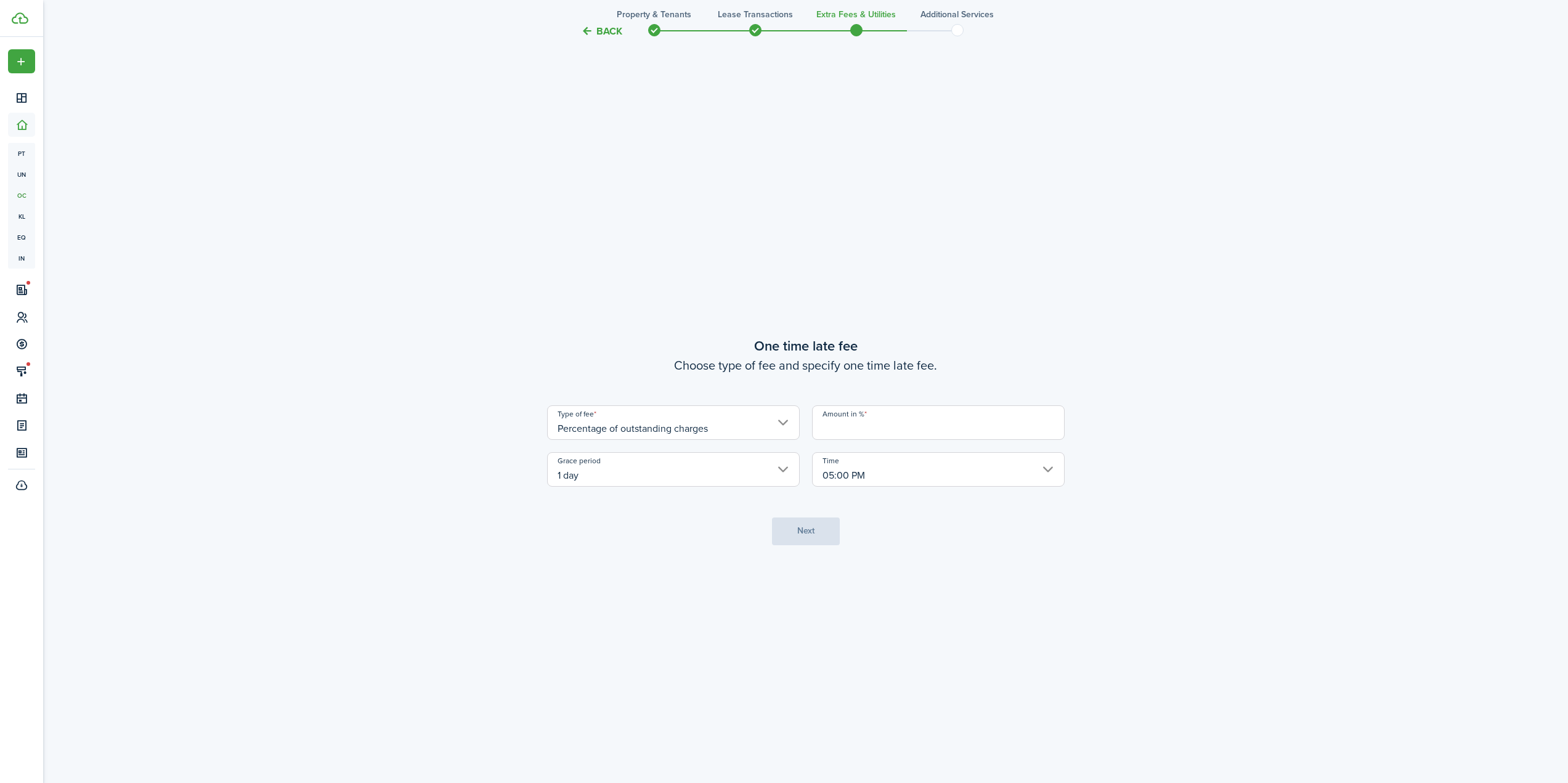
click at [741, 441] on div "Type of fee Percentage of outstanding charges Amount in % Grace period 1 day Ti…" at bounding box center [806, 446] width 530 height 82
click at [741, 420] on input "Percentage of outstanding charges" at bounding box center [673, 422] width 252 height 34
click at [710, 496] on div "Percentage of recurring charges" at bounding box center [642, 496] width 151 height 21
type input "Percentage of recurring charges"
click at [921, 429] on input "Amount in %" at bounding box center [938, 422] width 252 height 34
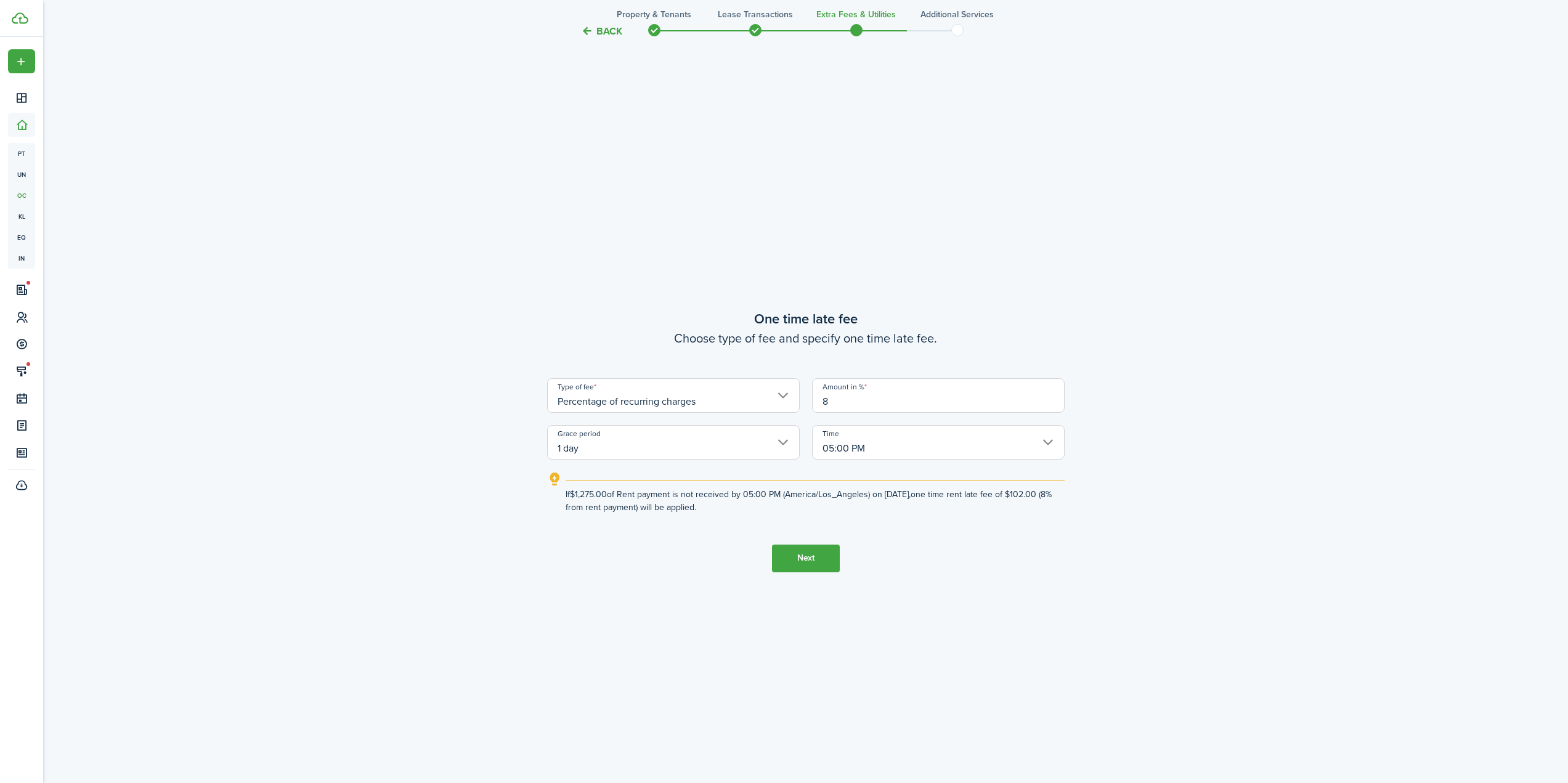
type input "8"
click at [822, 549] on button "Next" at bounding box center [806, 558] width 68 height 28
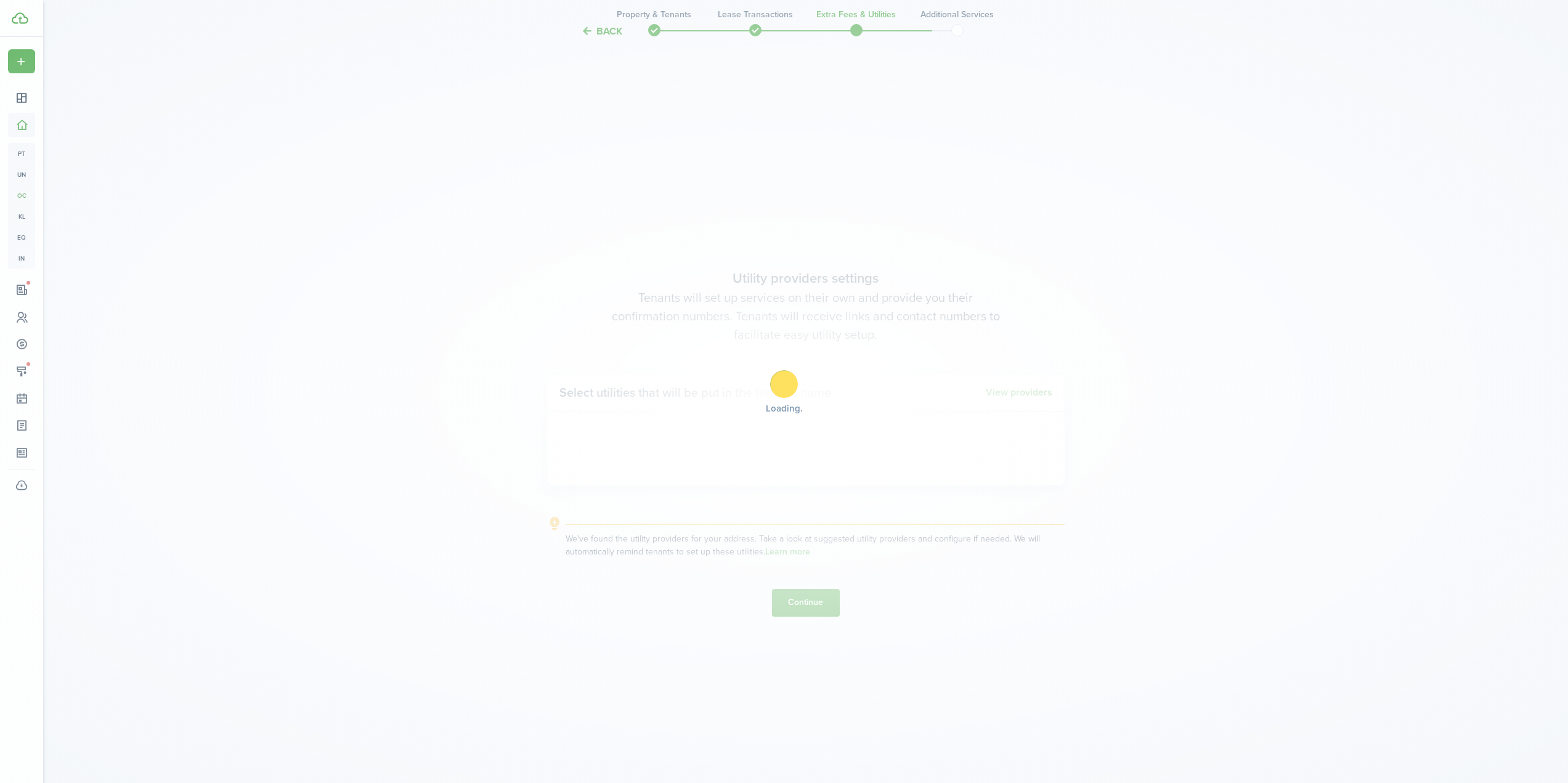
scroll to position [2265, 0]
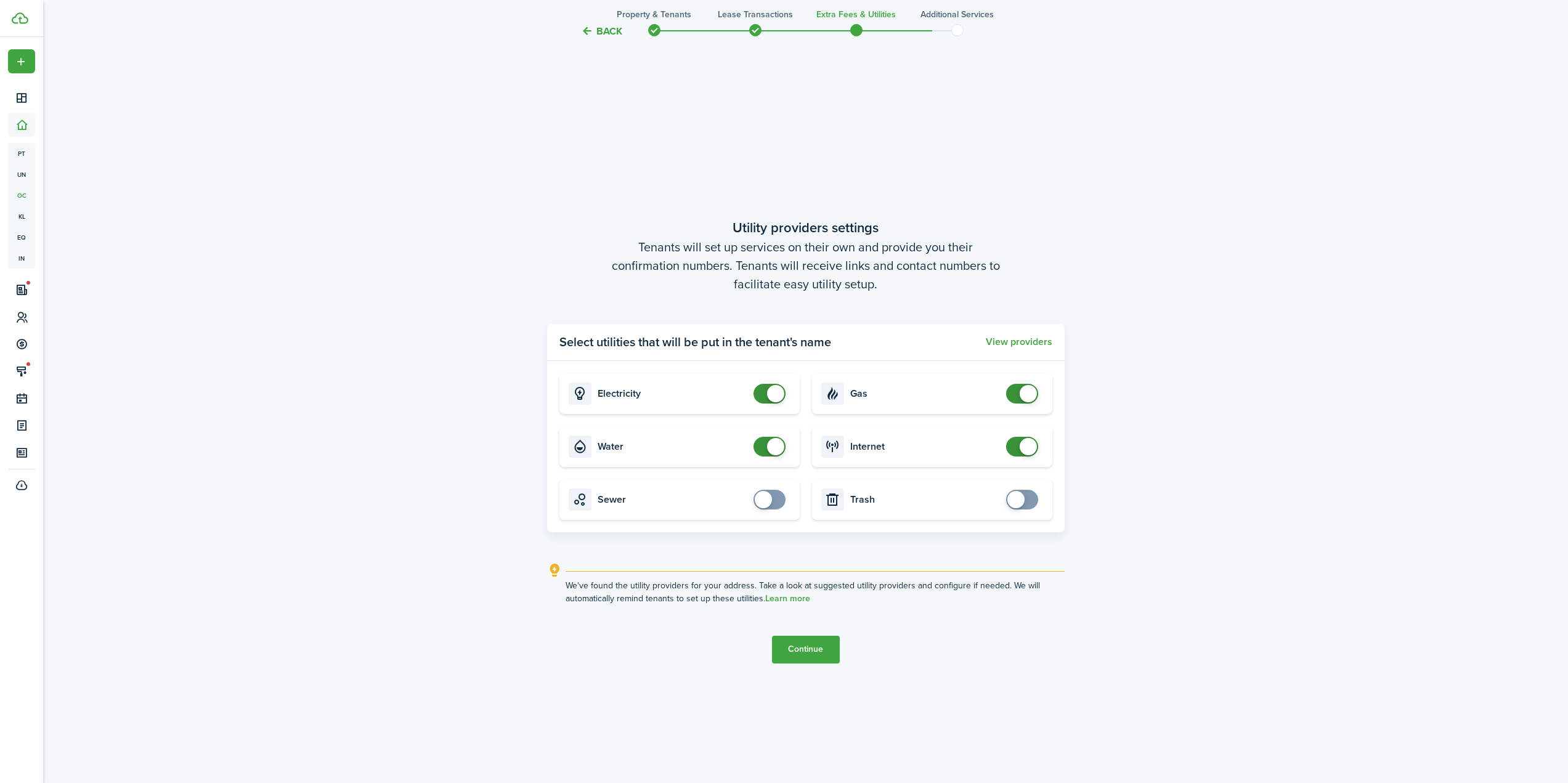
checkbox input "false"
click at [763, 391] on span at bounding box center [769, 393] width 13 height 20
checkbox input "false"
click at [769, 445] on span at bounding box center [776, 446] width 17 height 17
checkbox input "false"
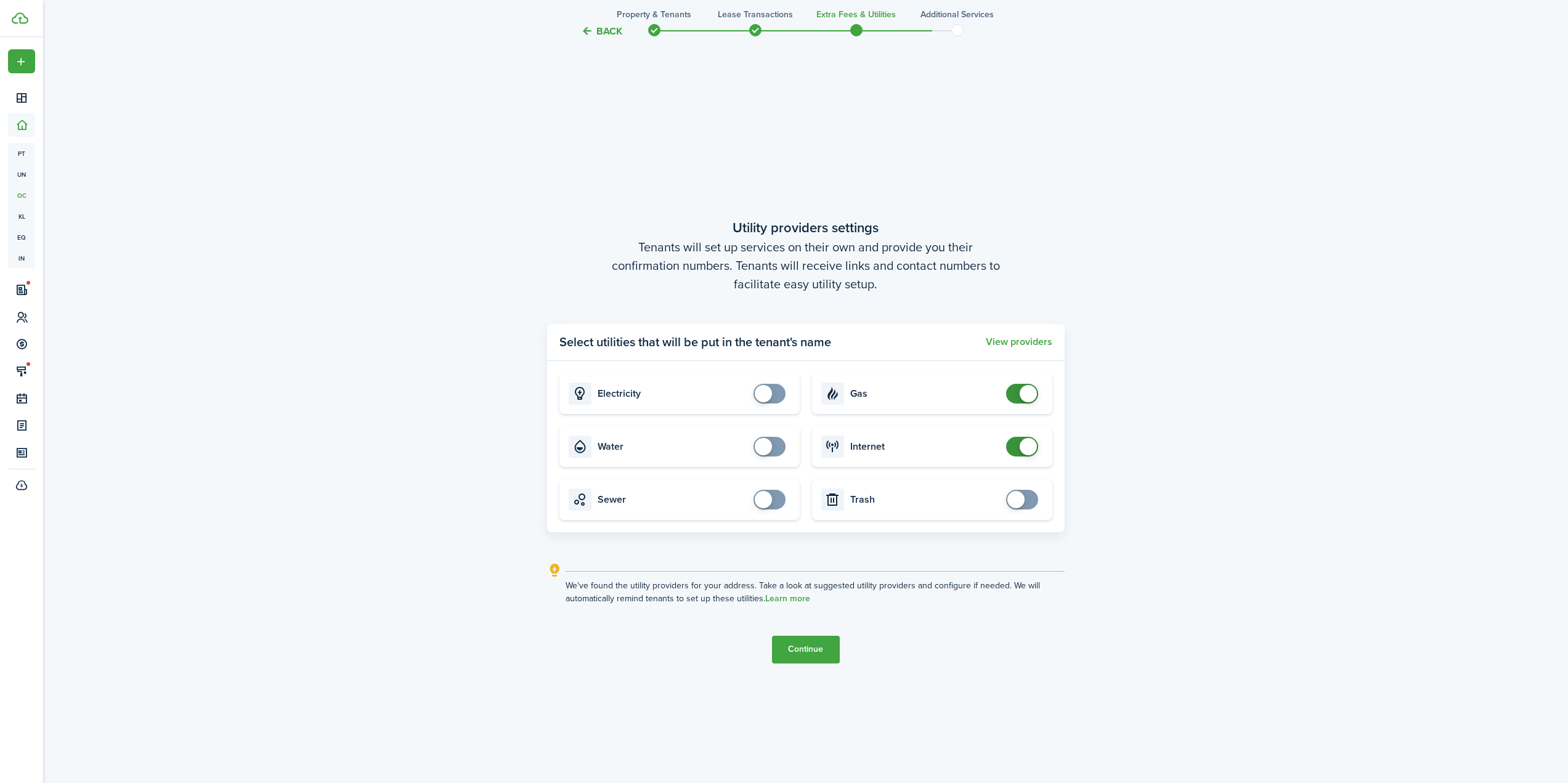
click at [1016, 400] on span at bounding box center [1022, 393] width 13 height 20
checkbox input "false"
click at [1023, 446] on span at bounding box center [1028, 446] width 17 height 17
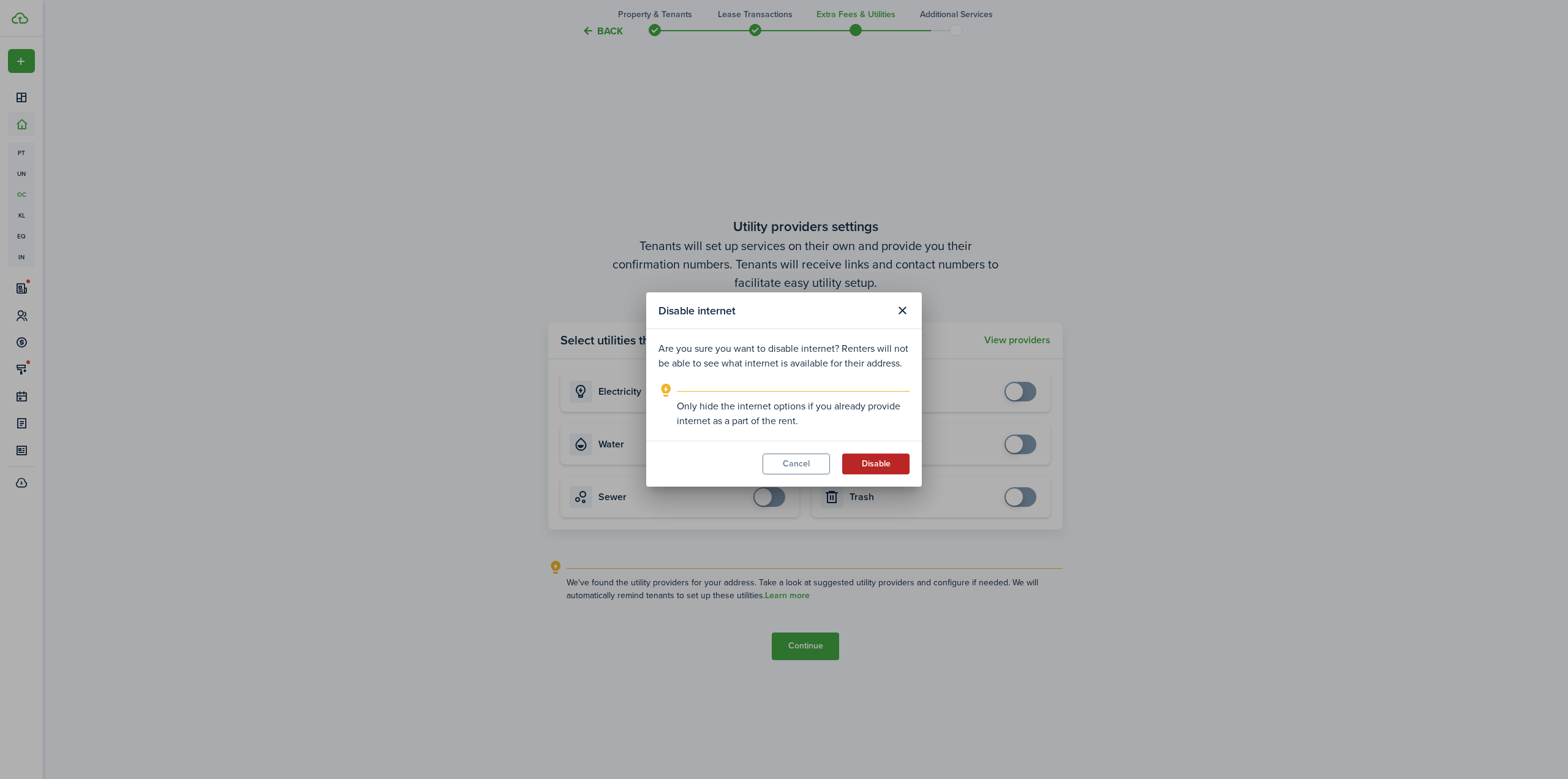
click at [878, 465] on button "Disable" at bounding box center [875, 464] width 67 height 21
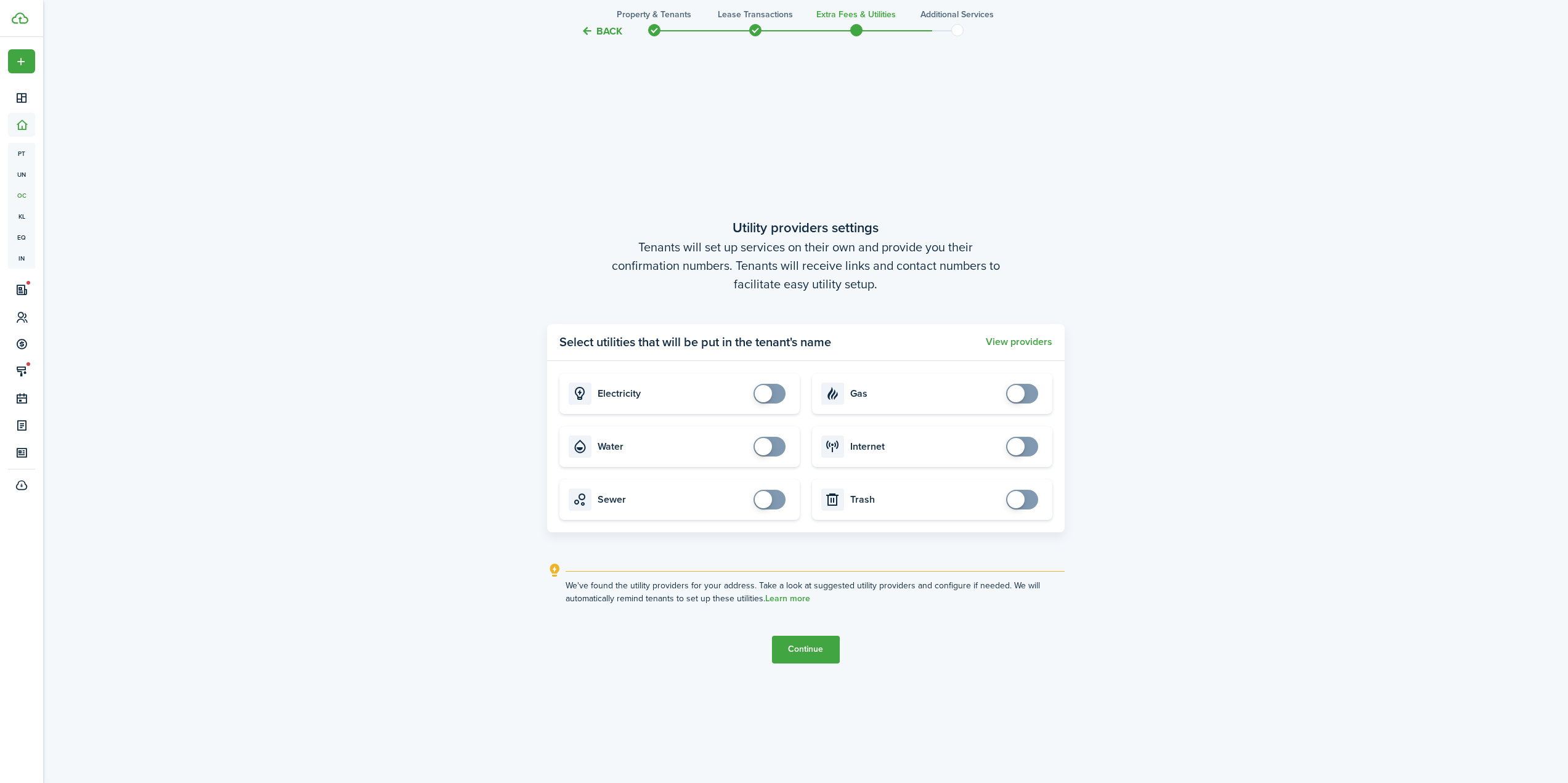
click at [811, 644] on button "Continue" at bounding box center [806, 649] width 68 height 28
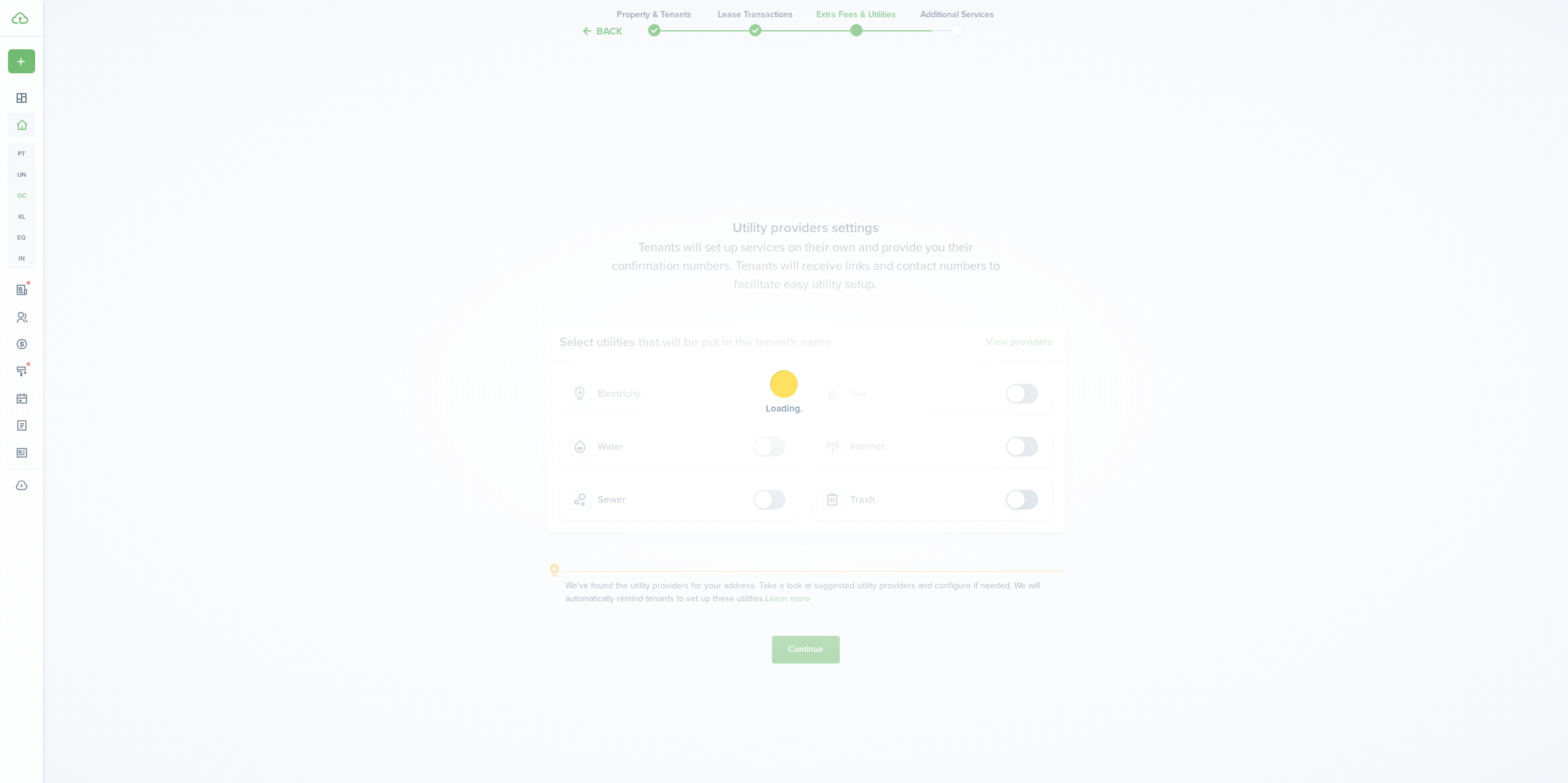
scroll to position [0, 0]
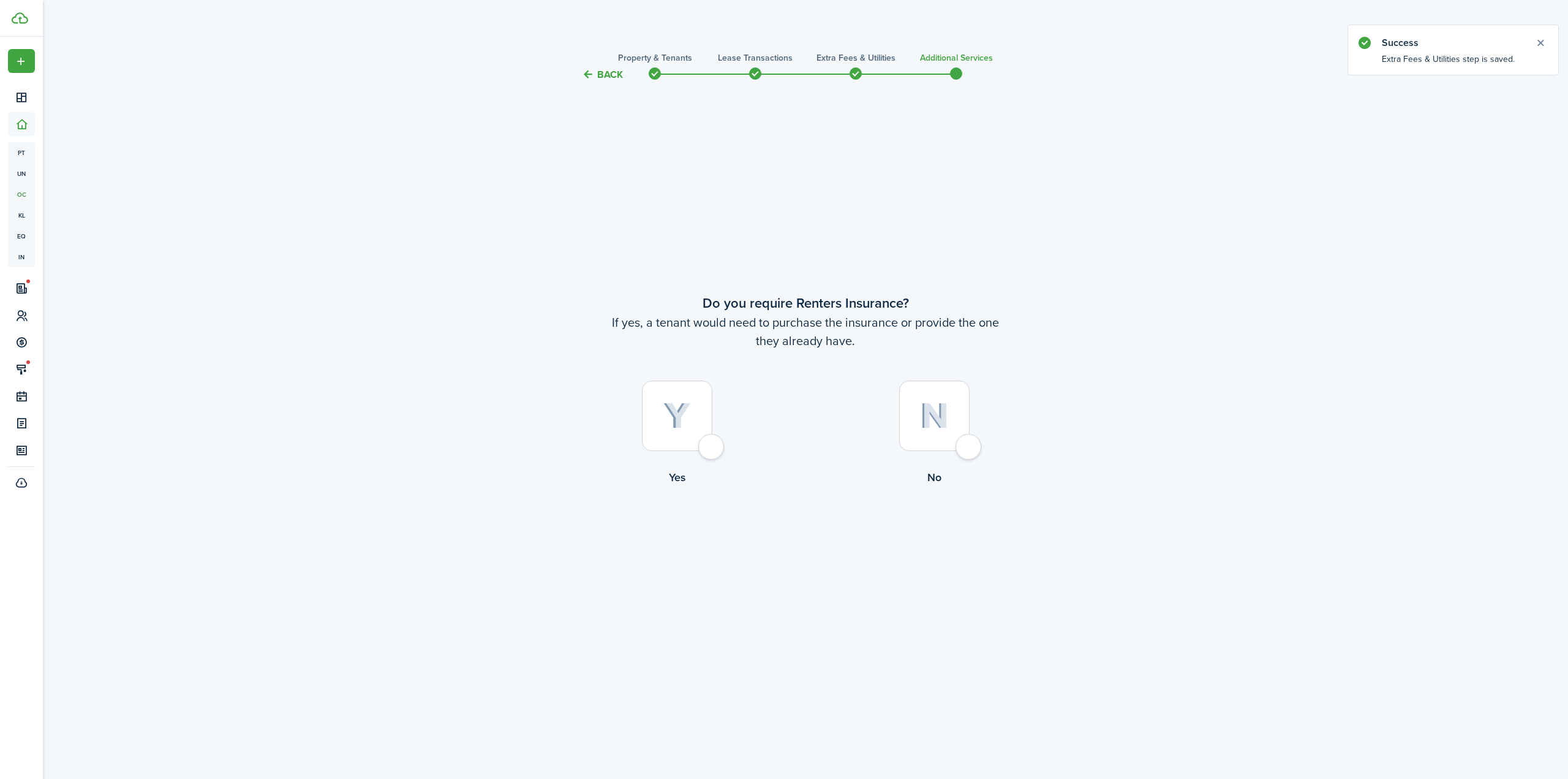
click at [951, 426] on div at bounding box center [935, 416] width 71 height 71
radio input "true"
click at [807, 542] on button "Complete move in" at bounding box center [806, 536] width 90 height 28
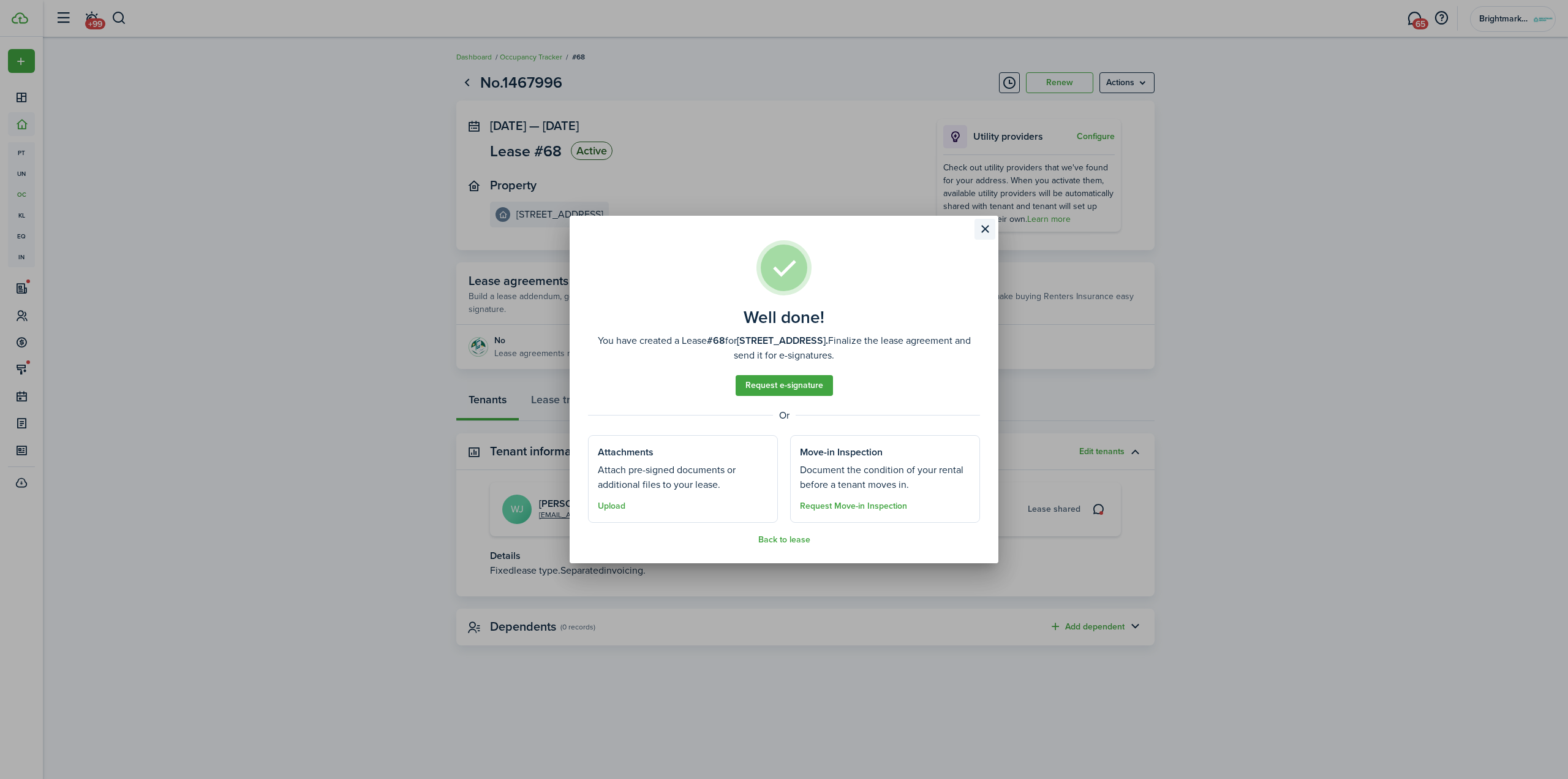
click at [990, 223] on button "Close modal" at bounding box center [985, 229] width 21 height 21
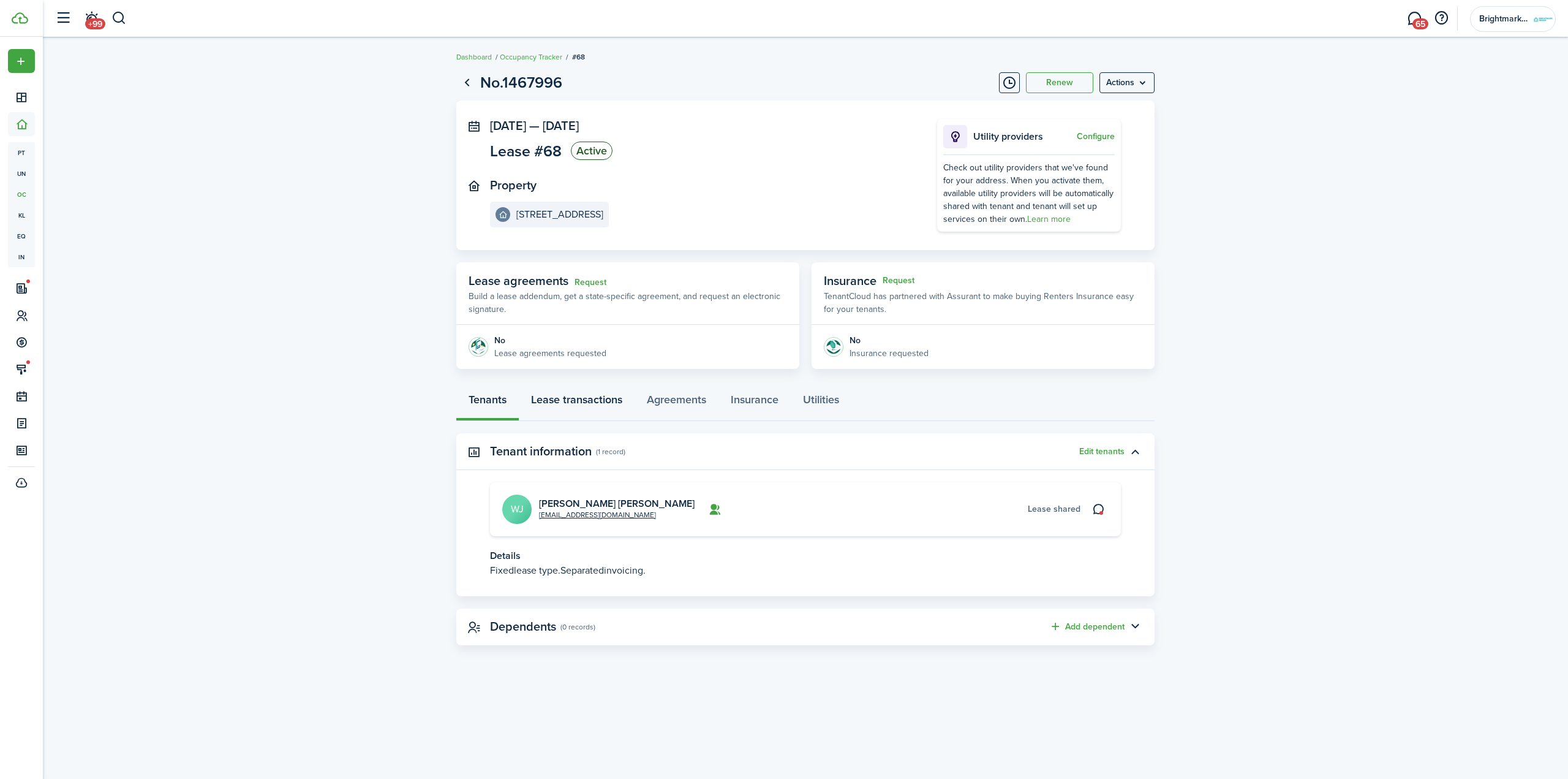
click at [606, 398] on link "Lease transactions" at bounding box center [576, 402] width 116 height 37
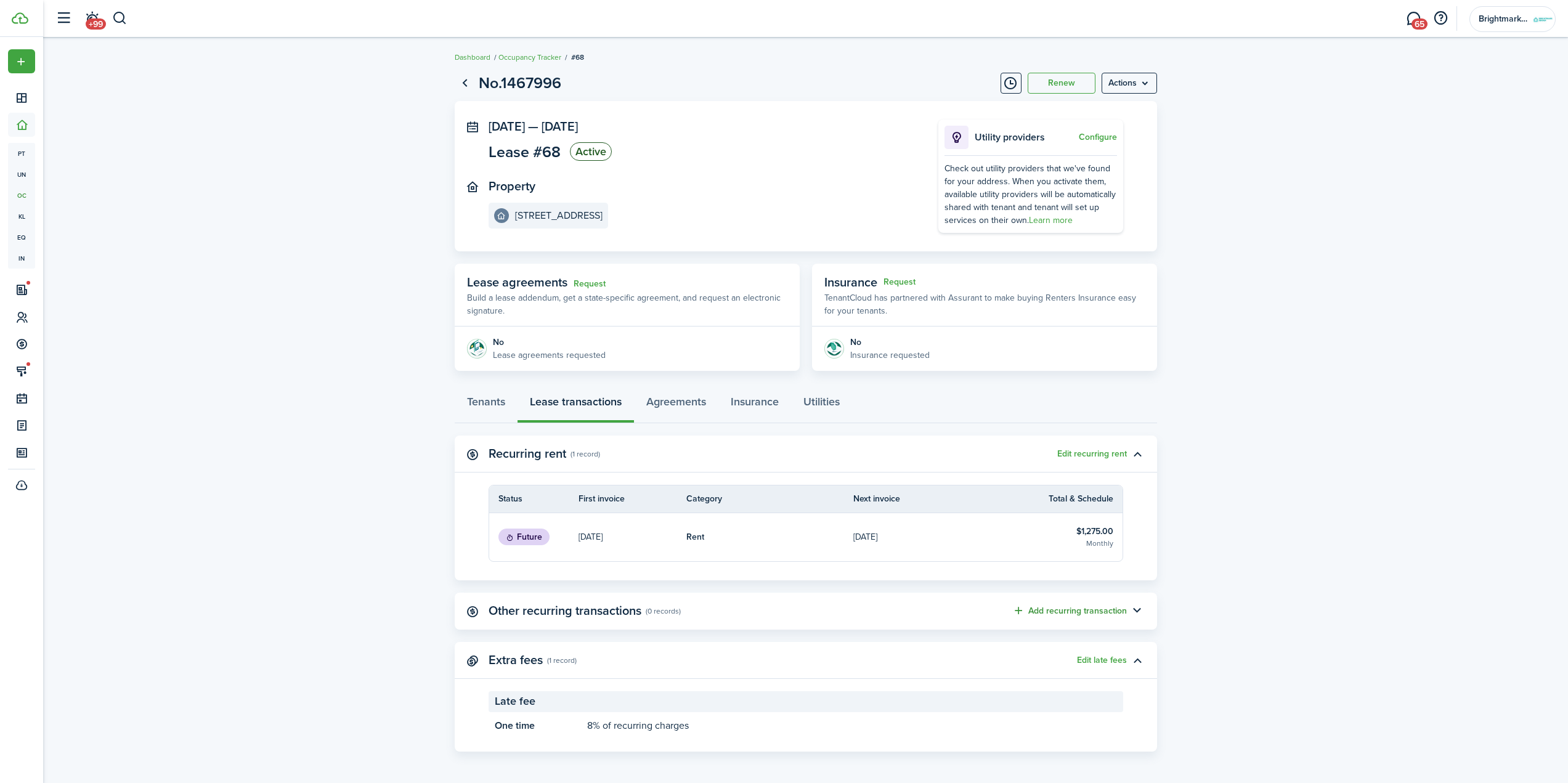
click at [1083, 609] on button "Add recurring transaction" at bounding box center [1069, 611] width 114 height 14
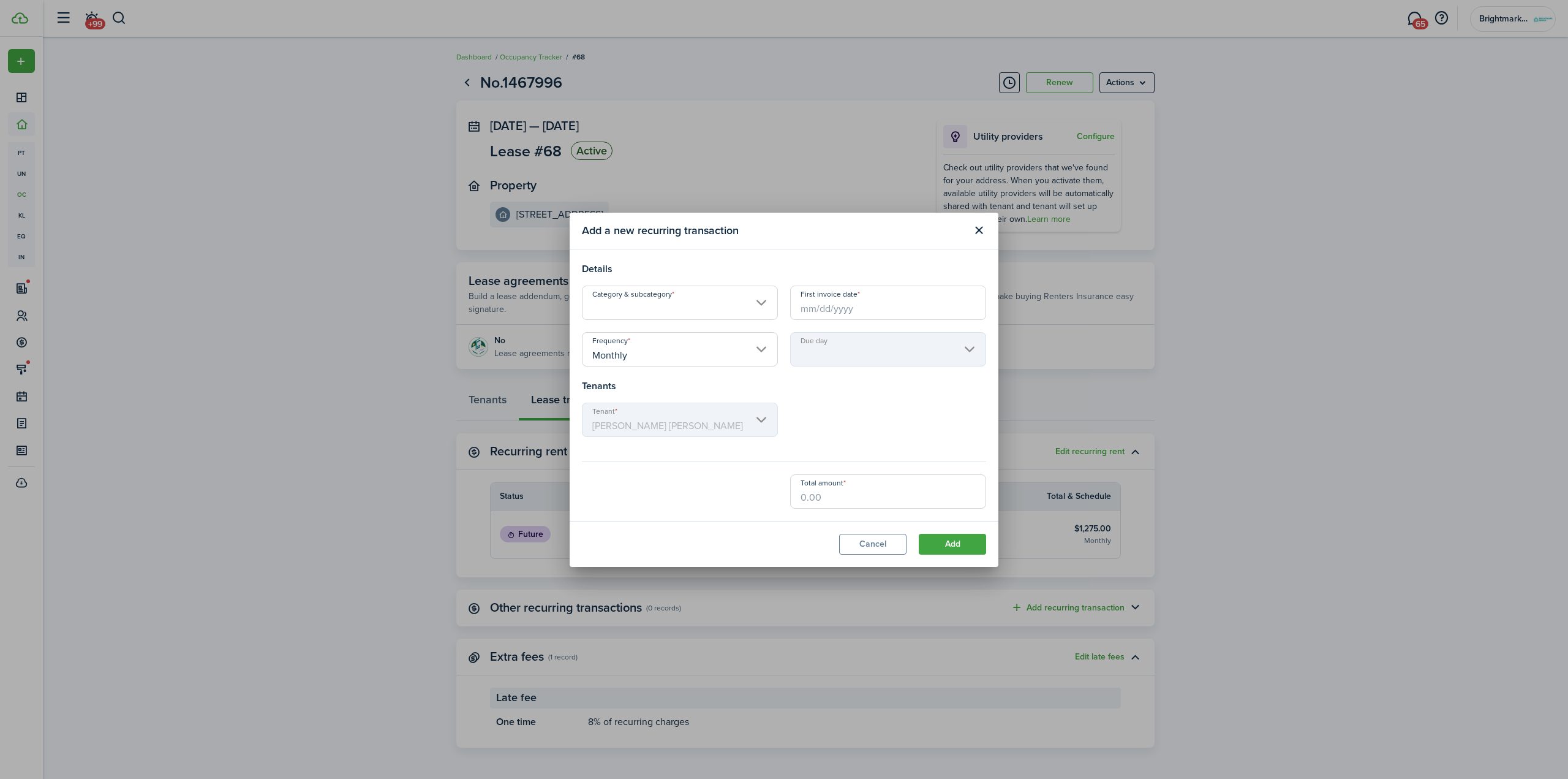
click at [701, 308] on input "Category & subcategory" at bounding box center [680, 302] width 196 height 34
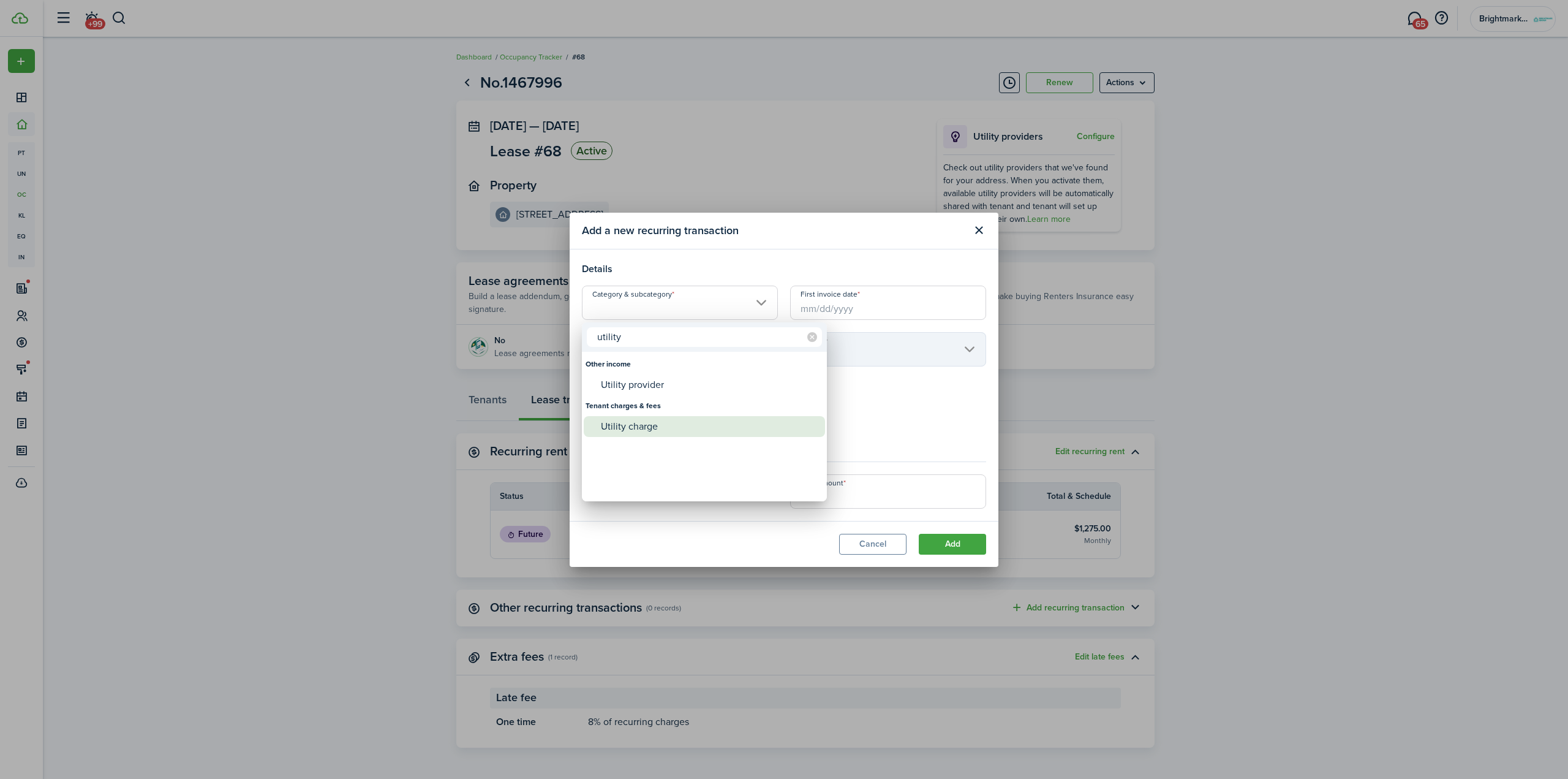
type input "utility"
drag, startPoint x: 633, startPoint y: 420, endPoint x: 795, endPoint y: 408, distance: 162.4
click at [634, 420] on div "Utility charge" at bounding box center [709, 427] width 217 height 21
type input "Tenant charges & fees / Utility charge"
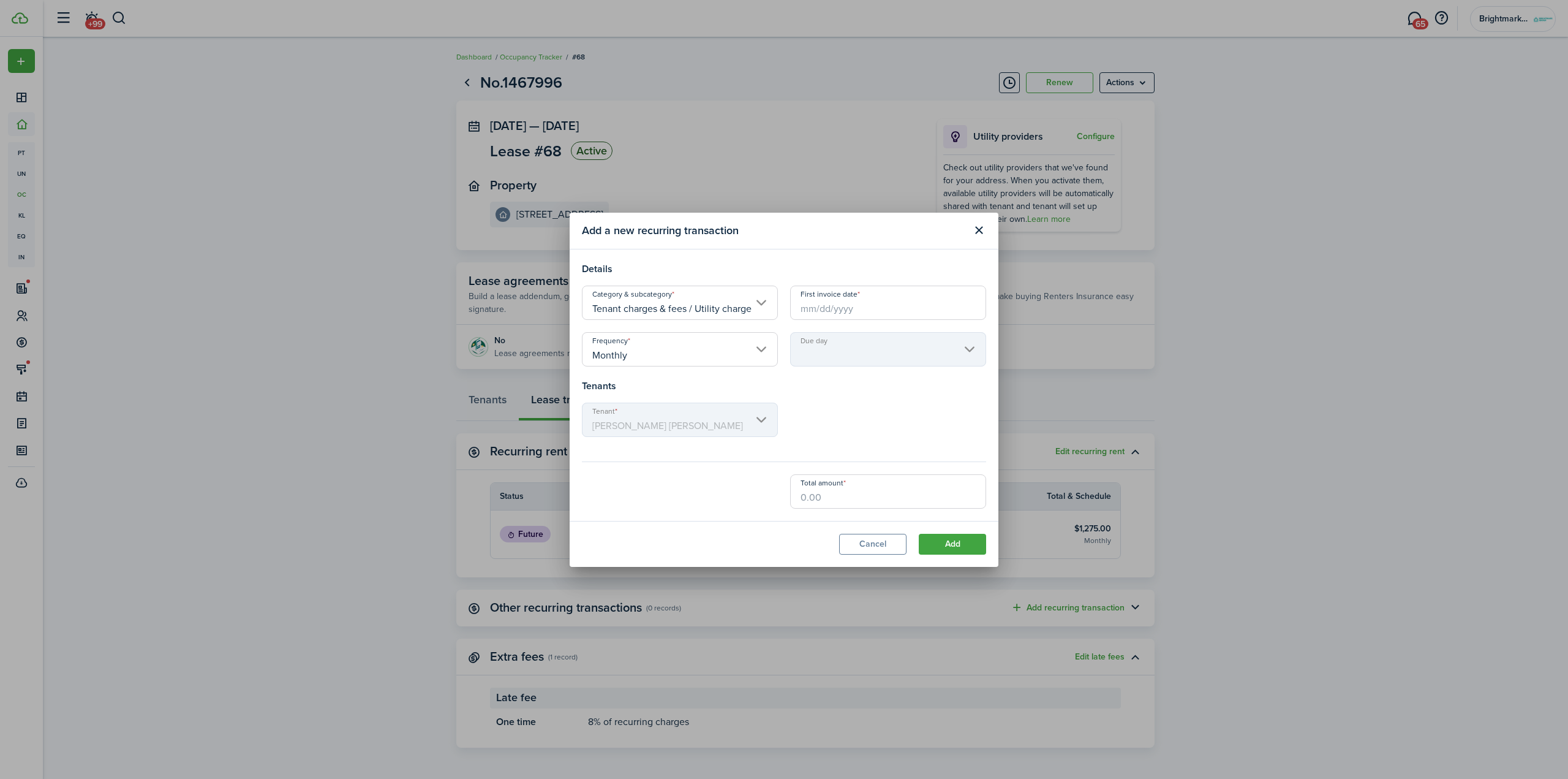
click at [888, 307] on input "First invoice date" at bounding box center [888, 302] width 196 height 34
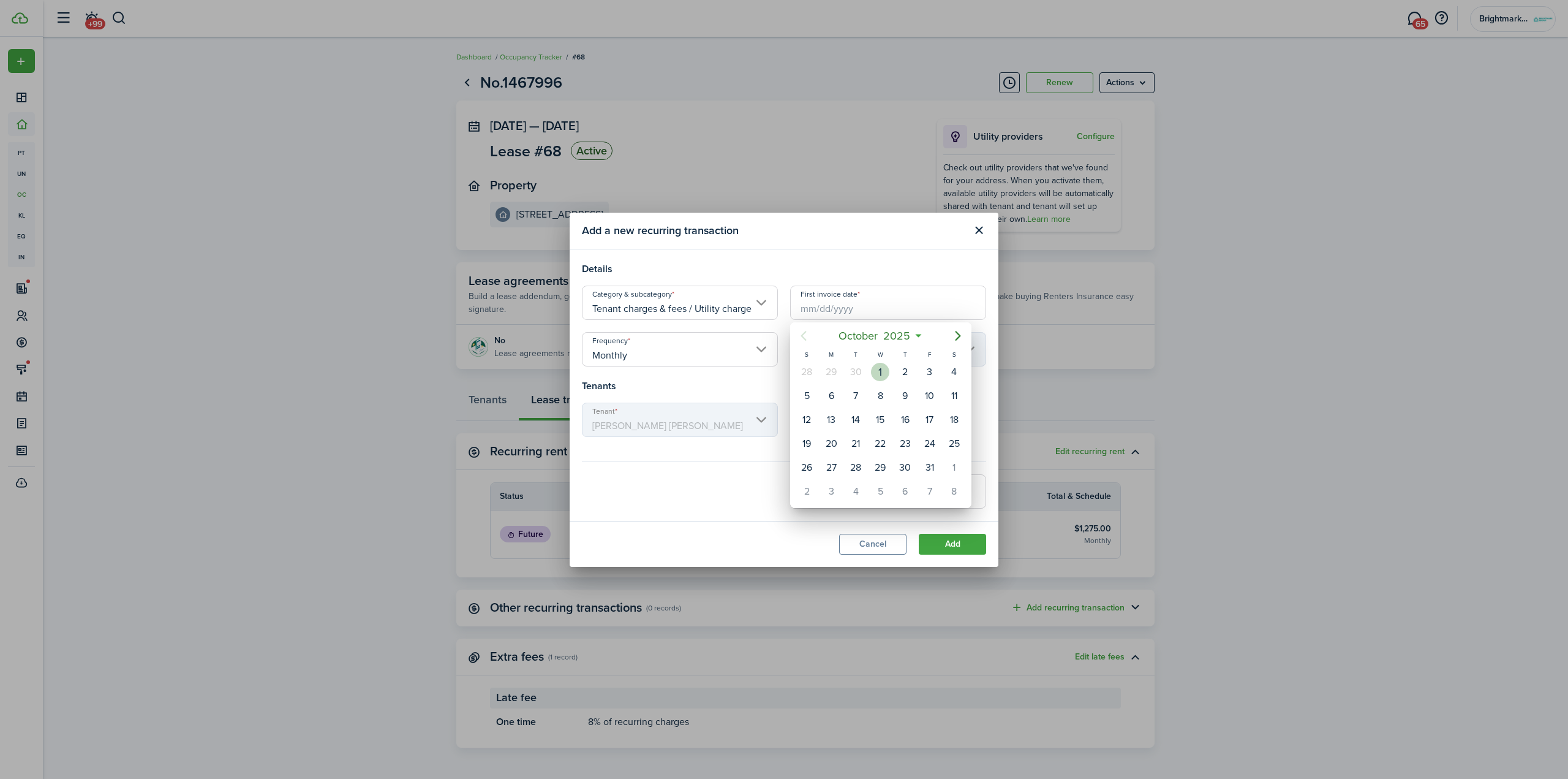
click at [888, 363] on div "[DATE]" at bounding box center [880, 372] width 24 height 24
type input "[DATE]"
type input "1st"
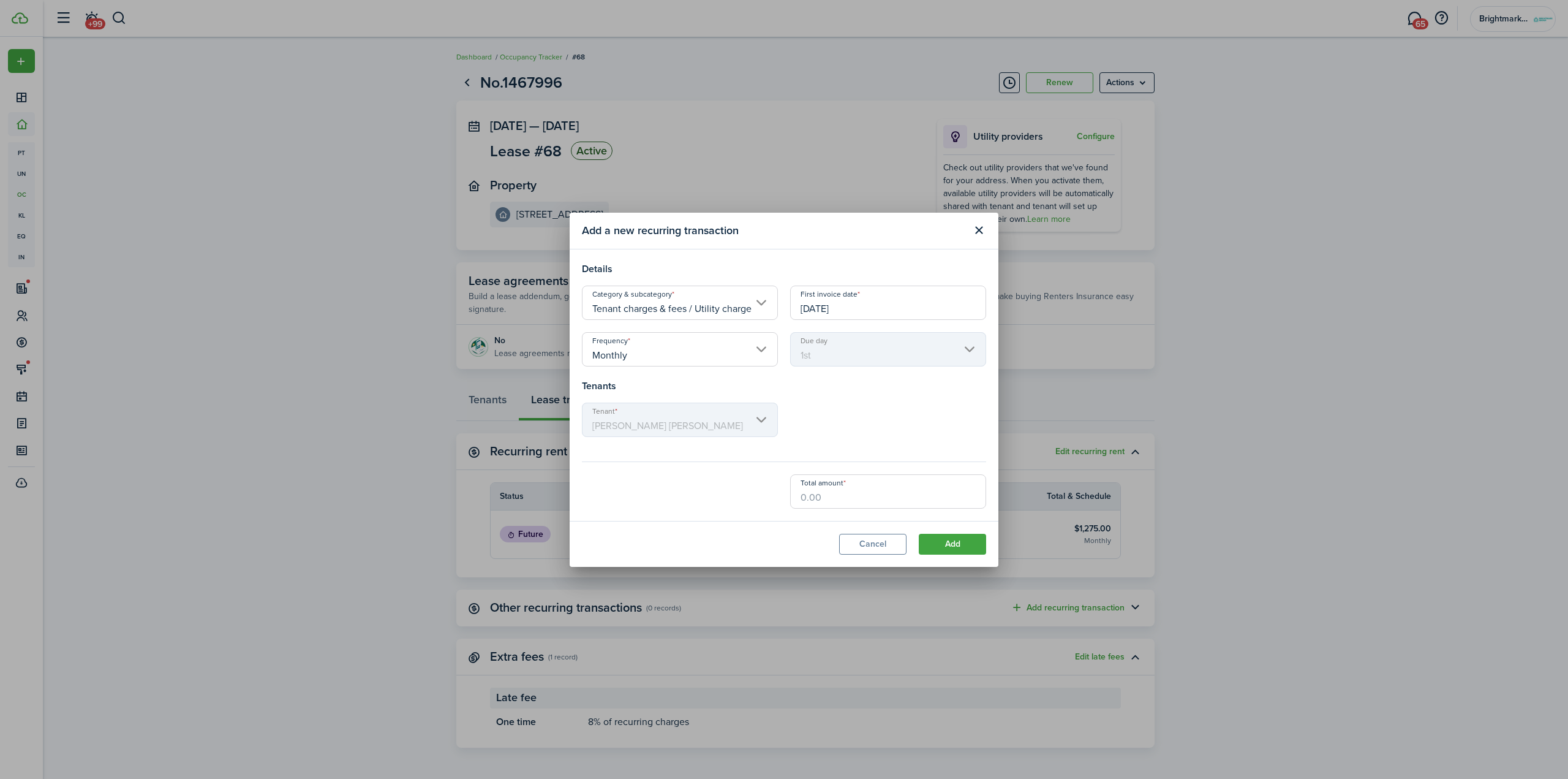
drag, startPoint x: 839, startPoint y: 495, endPoint x: 848, endPoint y: 499, distance: 9.8
click at [839, 495] on input "Total amount" at bounding box center [888, 491] width 196 height 34
type input "$100.00"
drag, startPoint x: 723, startPoint y: 554, endPoint x: 749, endPoint y: 550, distance: 26.3
click at [723, 554] on modal-footer "Cancel Add" at bounding box center [784, 544] width 429 height 46
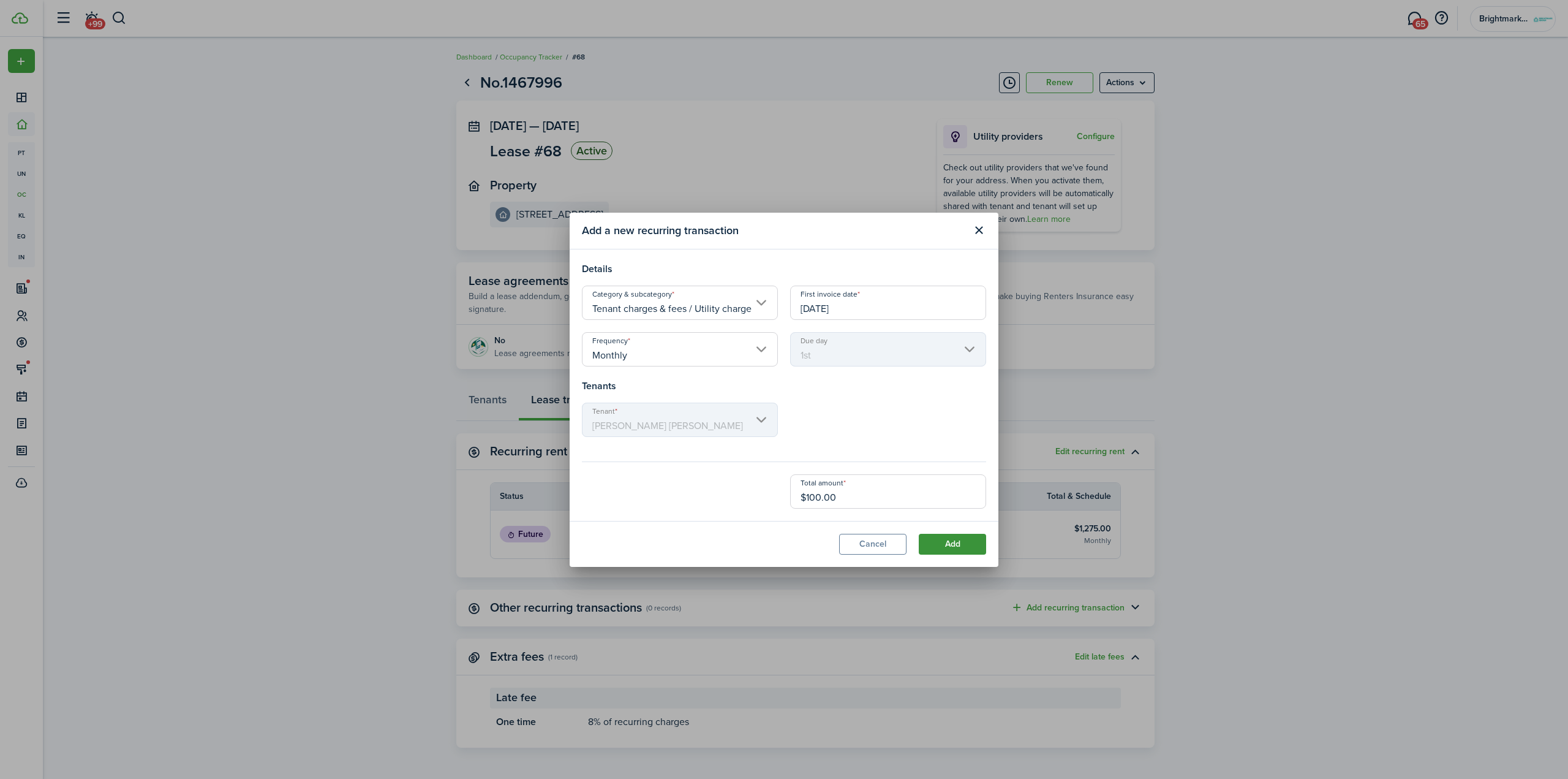
click at [949, 541] on button "Add" at bounding box center [952, 544] width 67 height 21
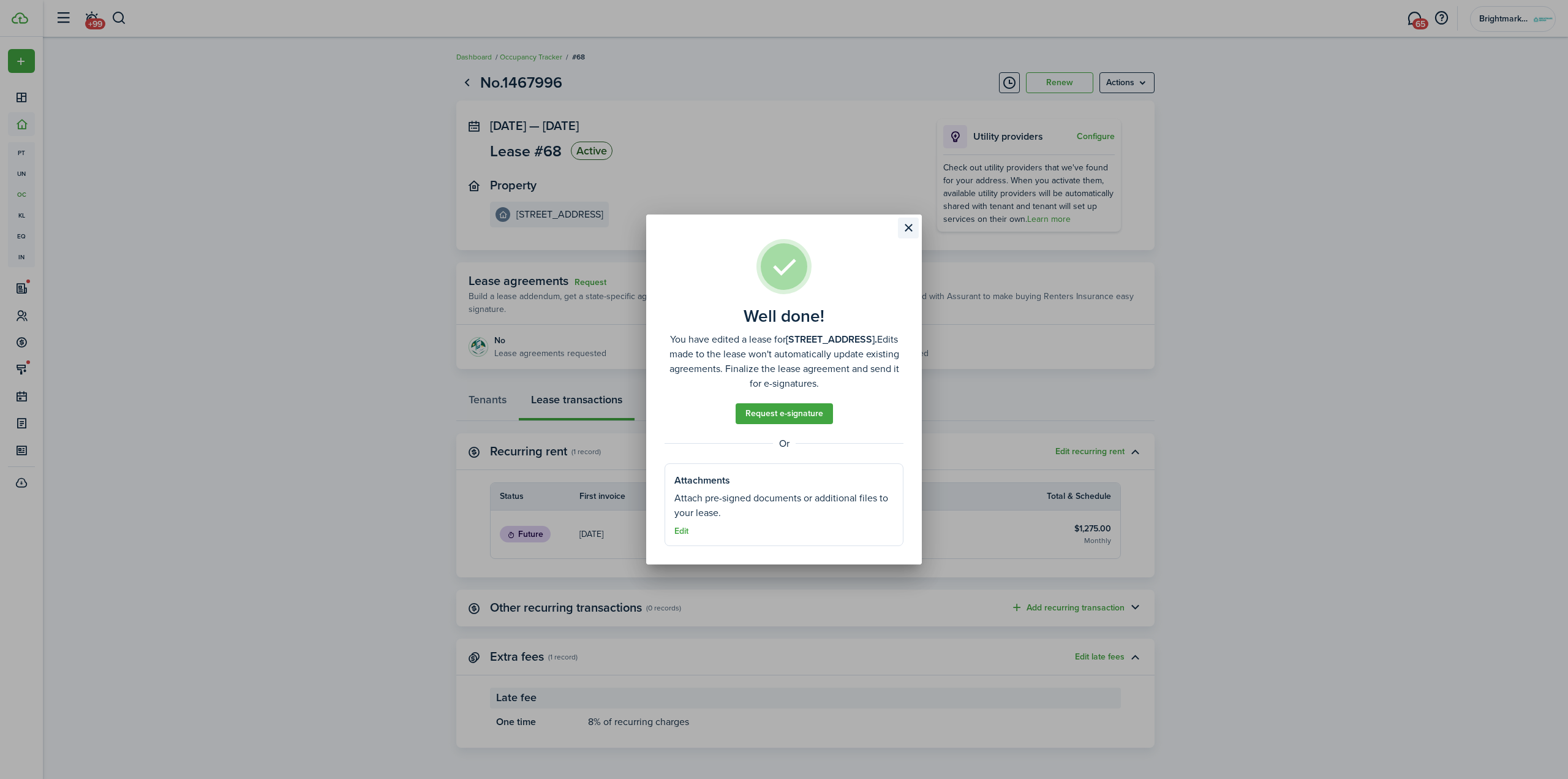
click at [908, 224] on button "Close modal" at bounding box center [908, 228] width 21 height 21
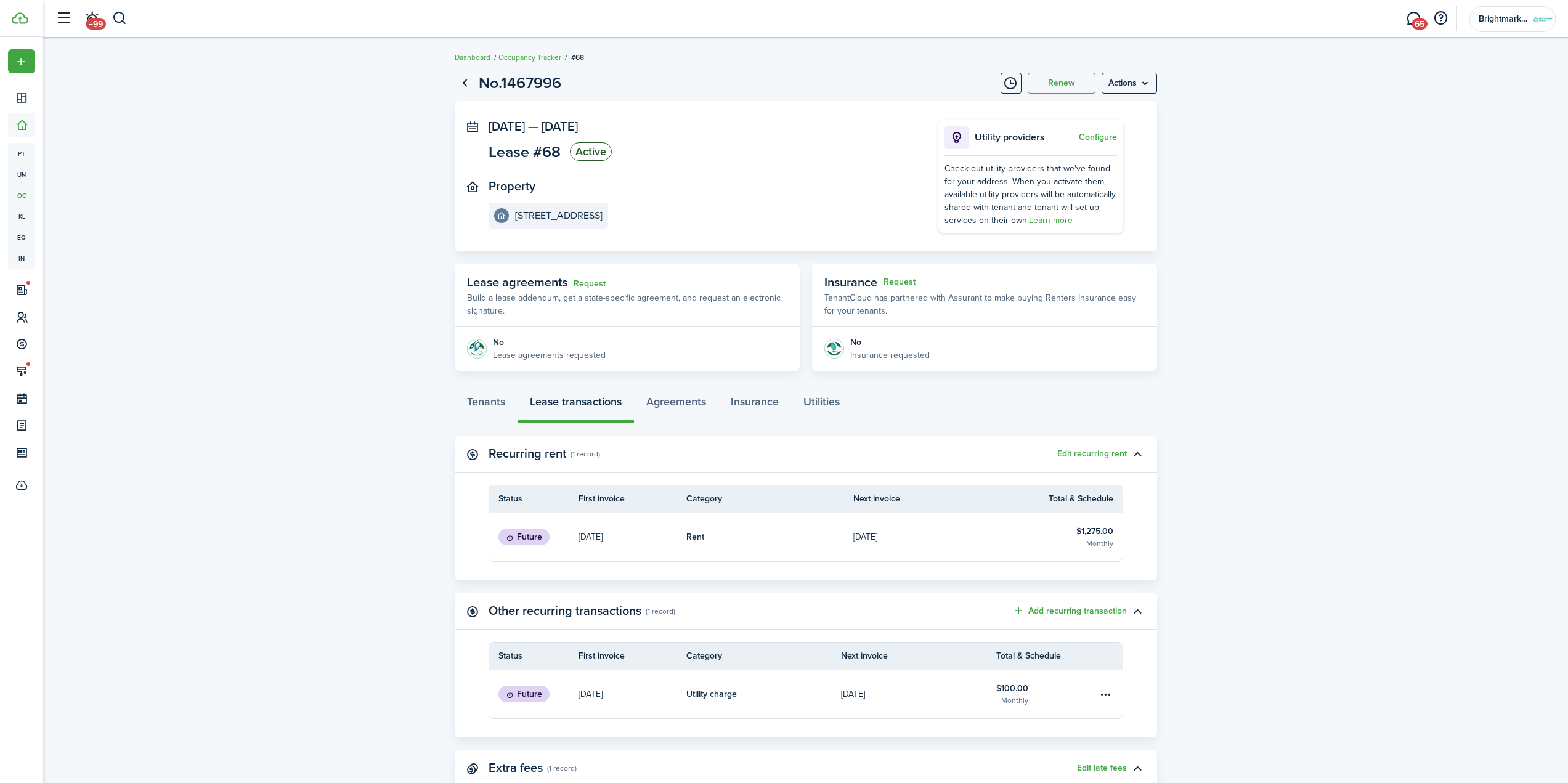
click at [1318, 321] on lease-view "No.1467996 Renew Actions [DATE] — [DATE] Lease #68 Active Property [STREET_ADDR…" at bounding box center [806, 465] width 1525 height 800
